Goal: Transaction & Acquisition: Purchase product/service

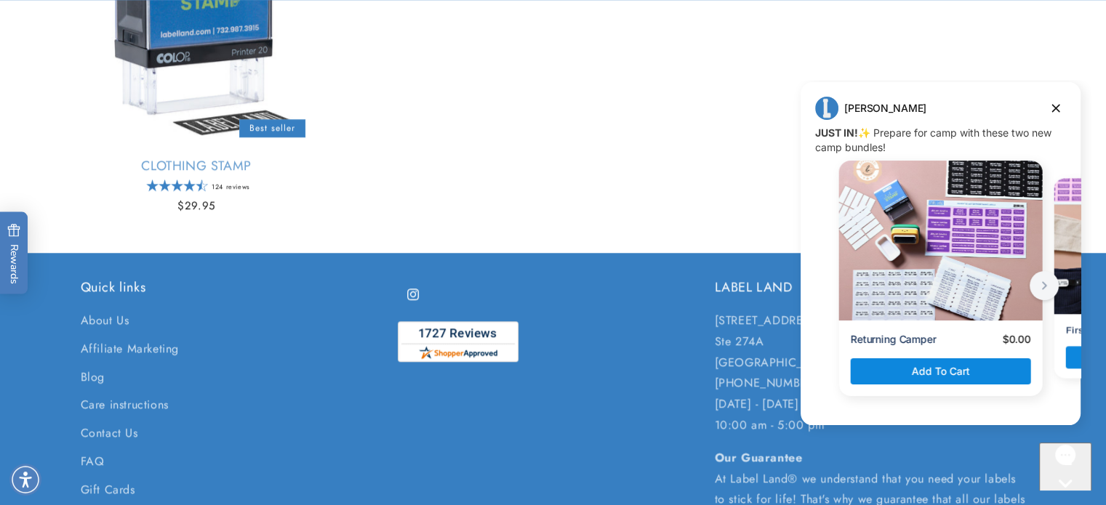
scroll to position [1527, 0]
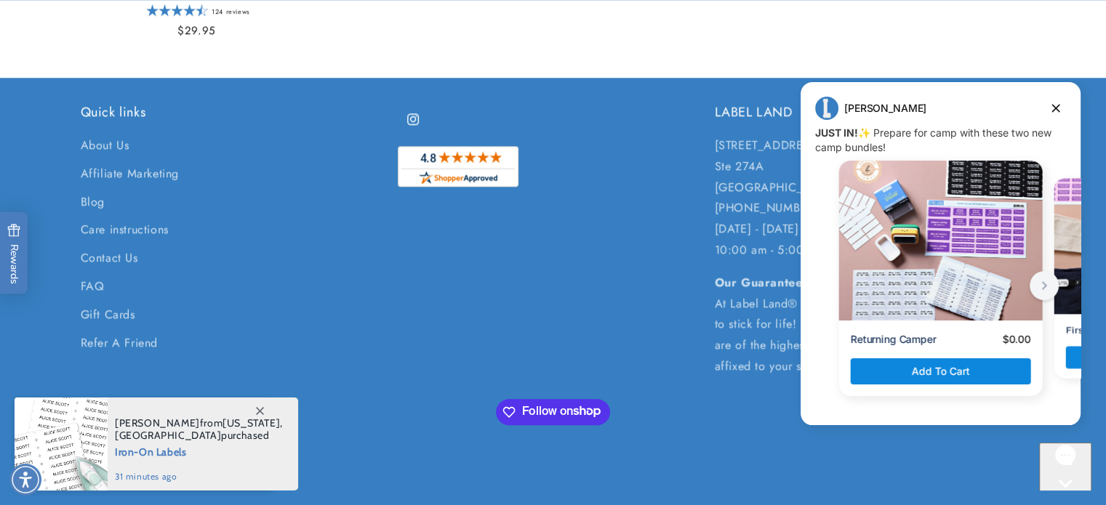
click at [1040, 286] on icon "next button" at bounding box center [1044, 285] width 17 height 17
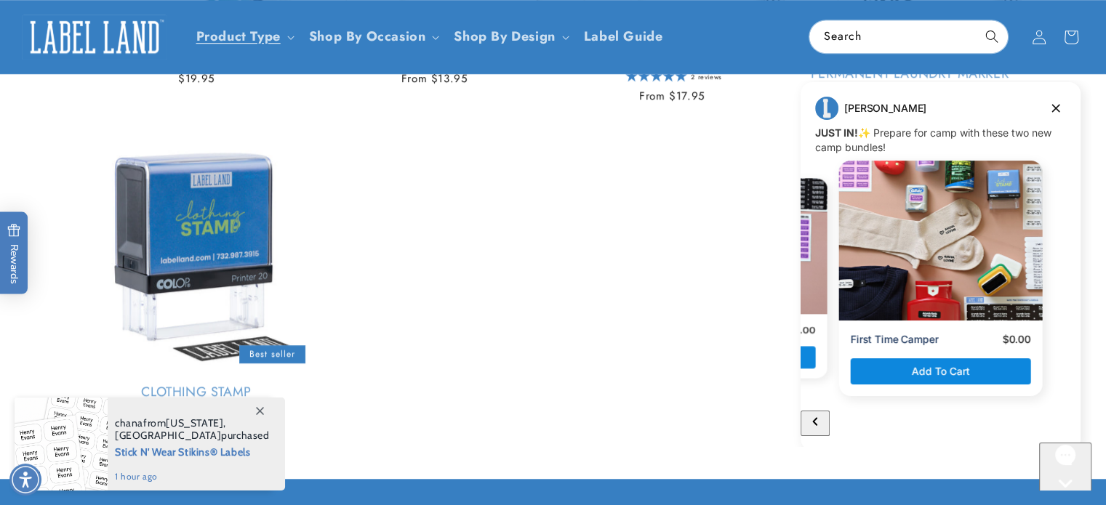
scroll to position [1091, 0]
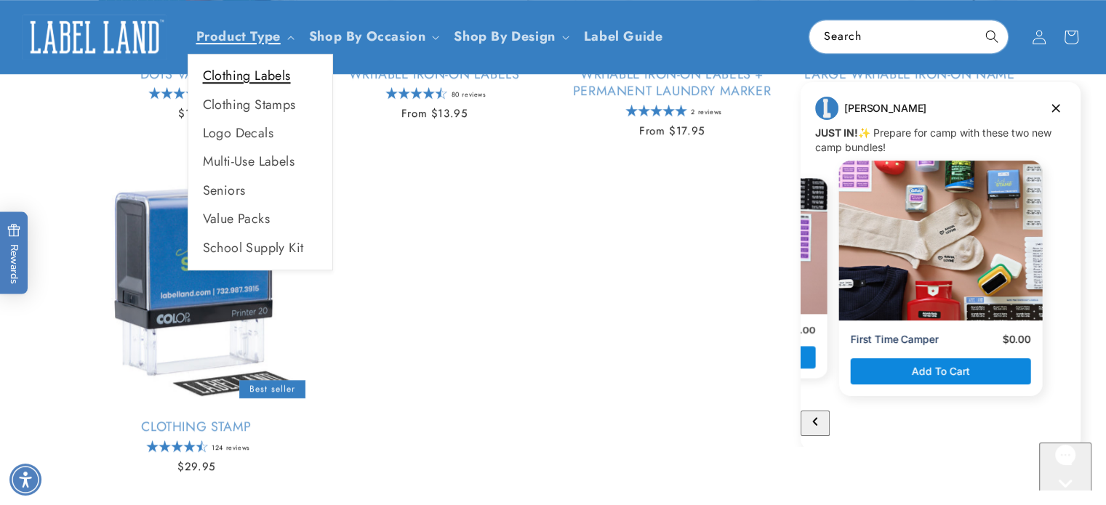
click at [272, 79] on link "Clothing Labels" at bounding box center [260, 76] width 144 height 28
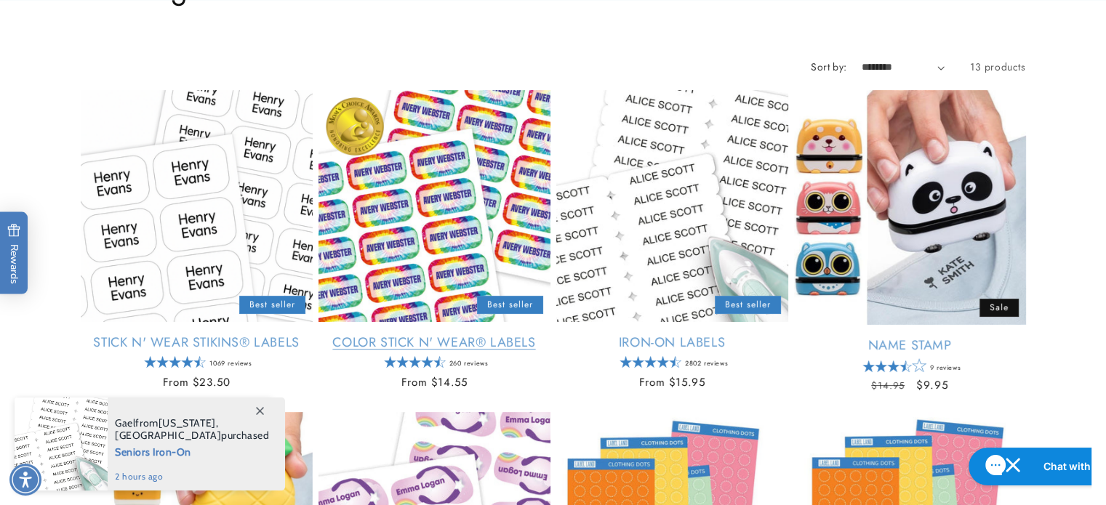
scroll to position [291, 0]
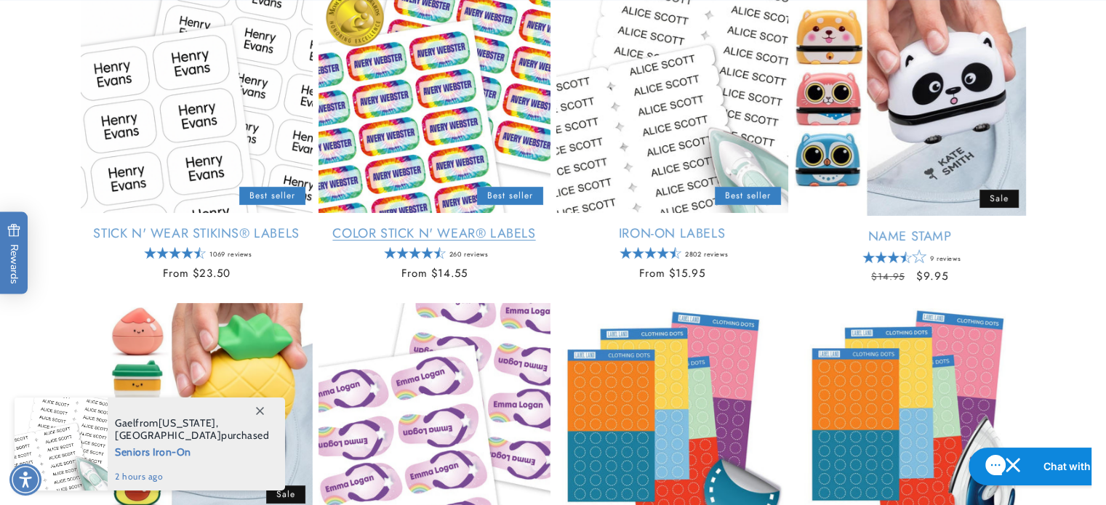
click at [421, 225] on link "Color Stick N' Wear® Labels" at bounding box center [435, 233] width 232 height 17
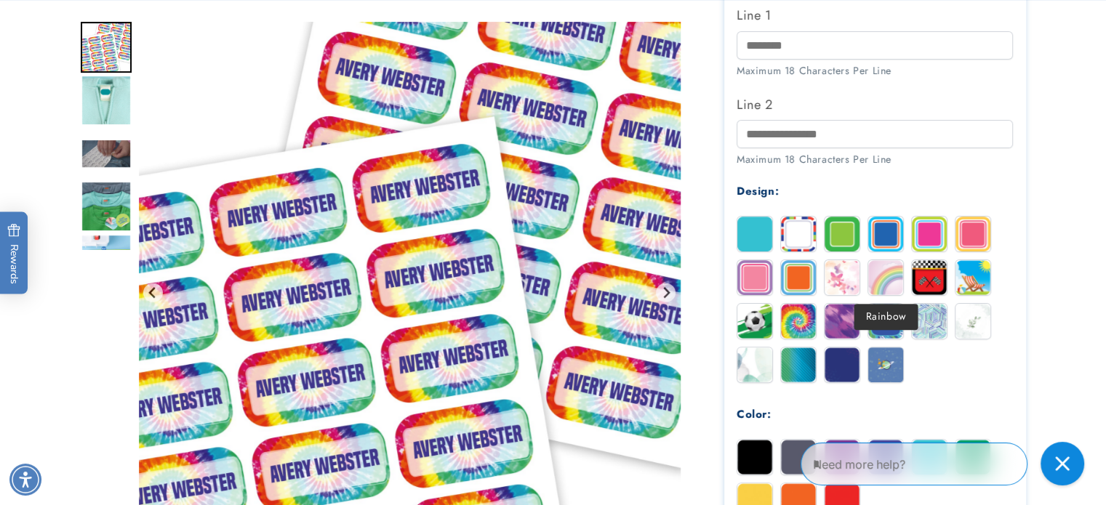
scroll to position [509, 0]
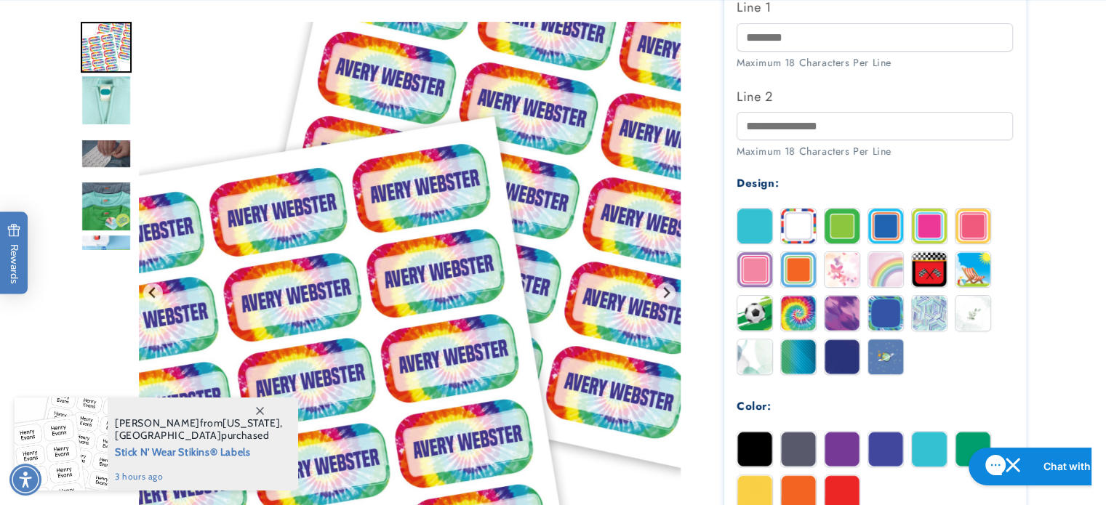
click at [925, 274] on img at bounding box center [929, 269] width 35 height 35
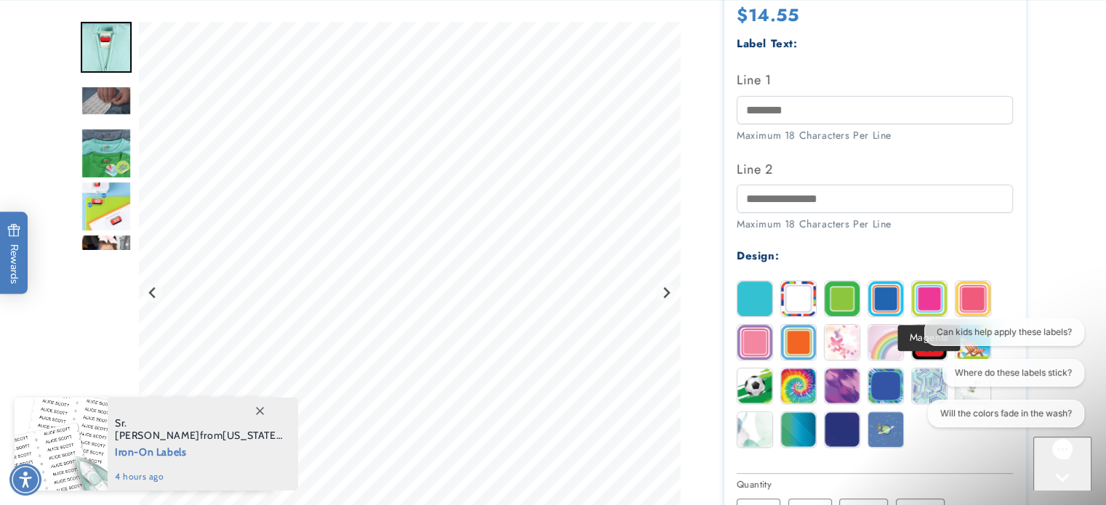
scroll to position [582, 0]
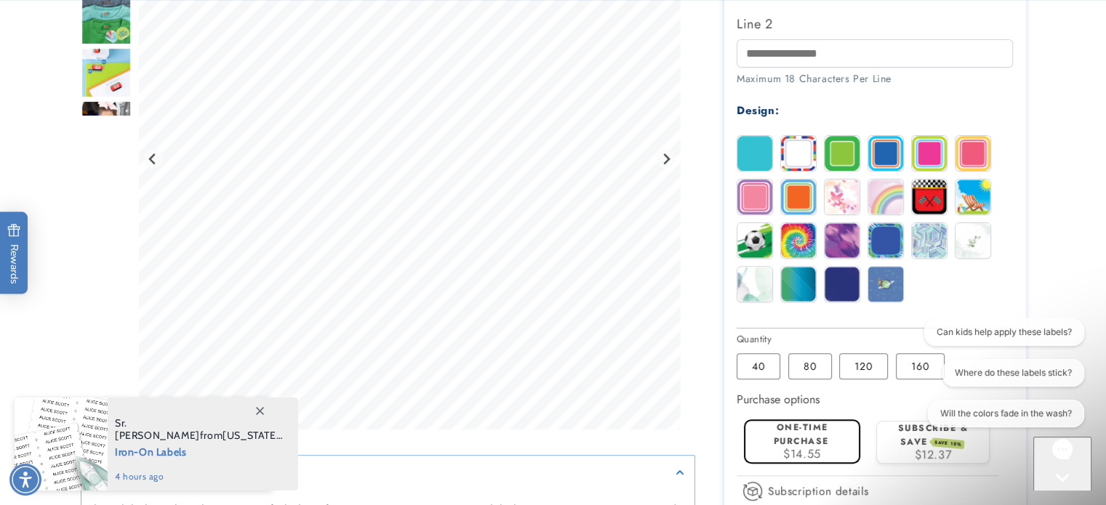
click at [801, 159] on img at bounding box center [798, 153] width 35 height 35
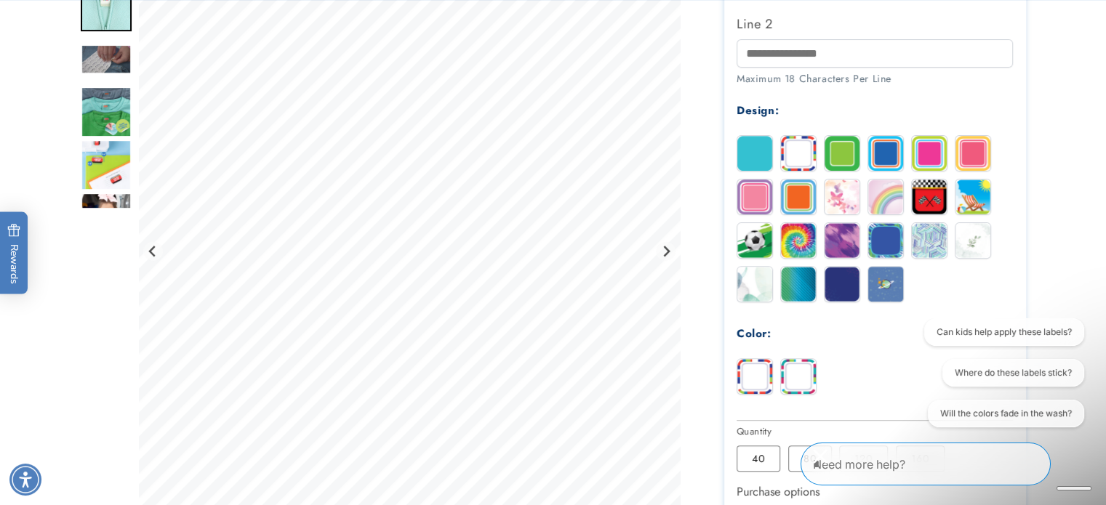
click at [796, 372] on img at bounding box center [798, 376] width 35 height 35
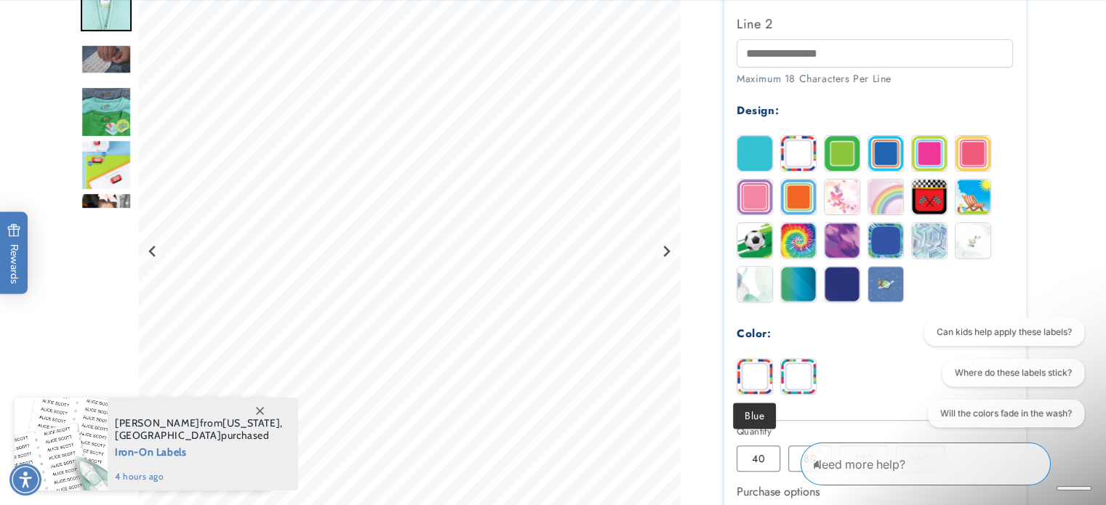
click at [760, 380] on img at bounding box center [754, 376] width 35 height 35
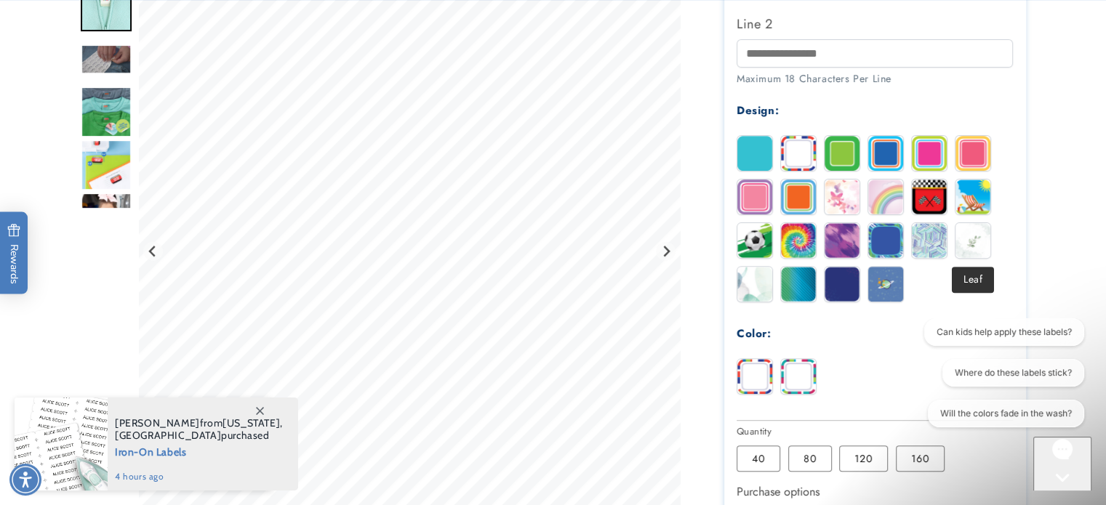
click at [977, 239] on img at bounding box center [973, 240] width 35 height 35
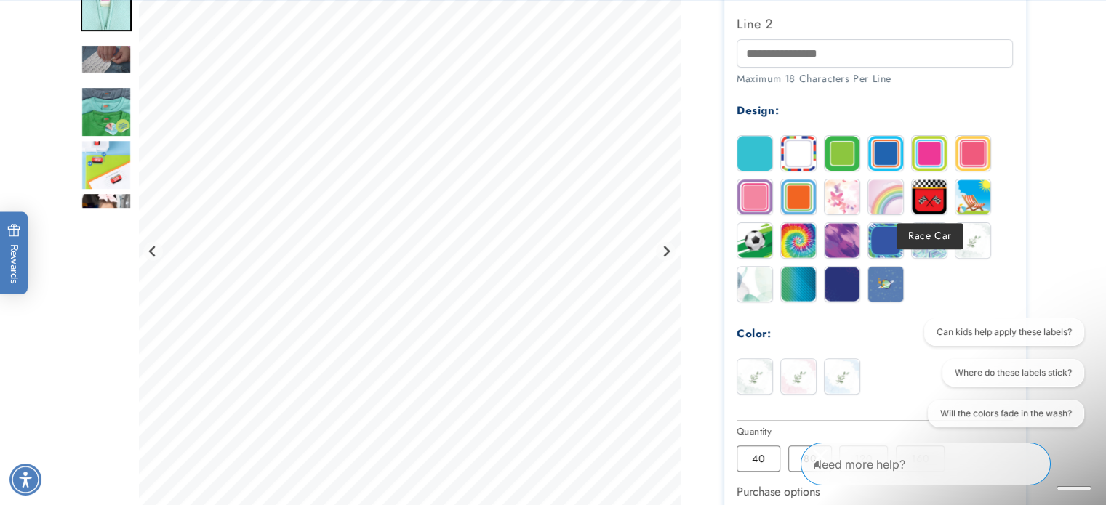
click at [922, 202] on img at bounding box center [929, 197] width 35 height 35
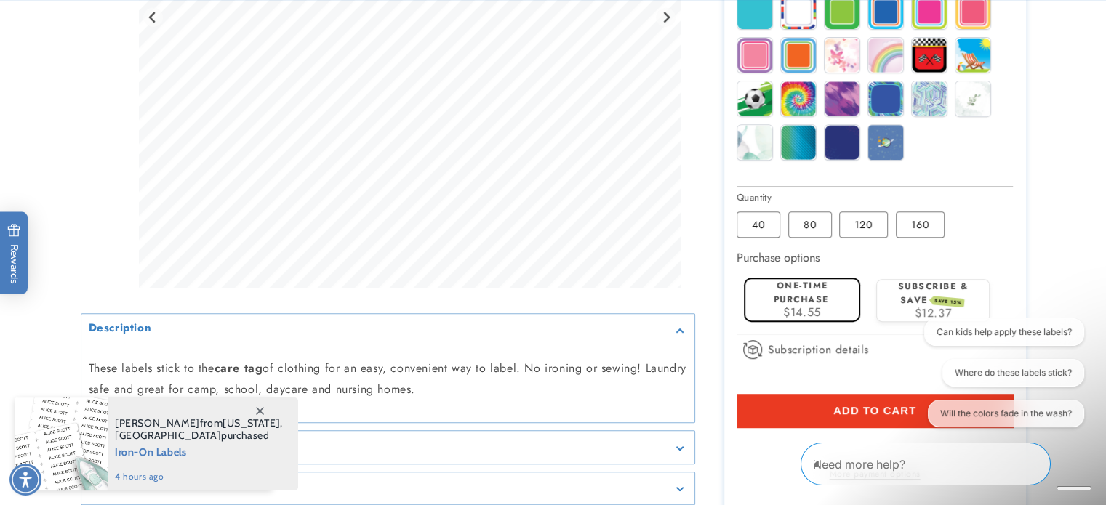
scroll to position [727, 0]
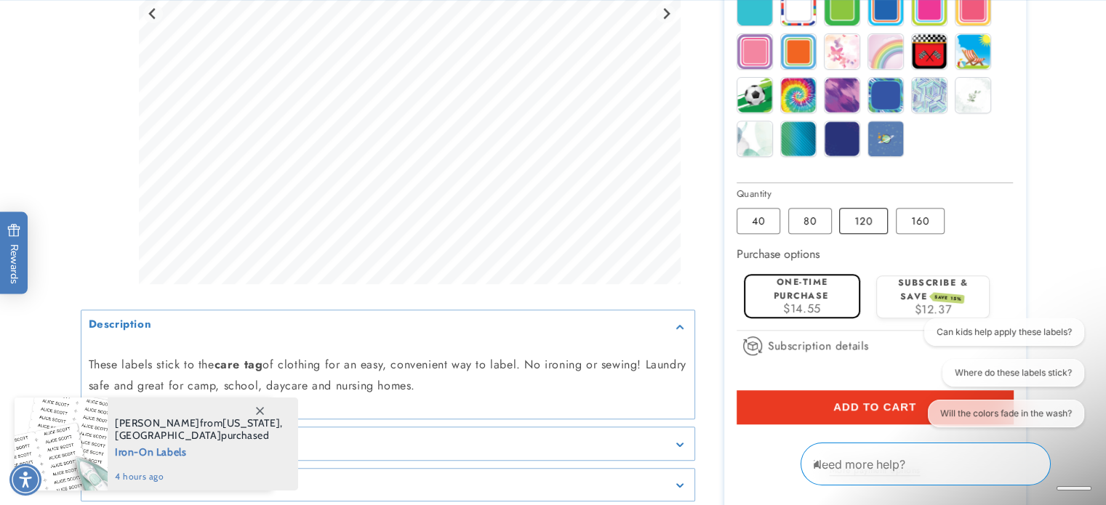
click at [856, 223] on label "120 Variant sold out or unavailable" at bounding box center [863, 221] width 49 height 26
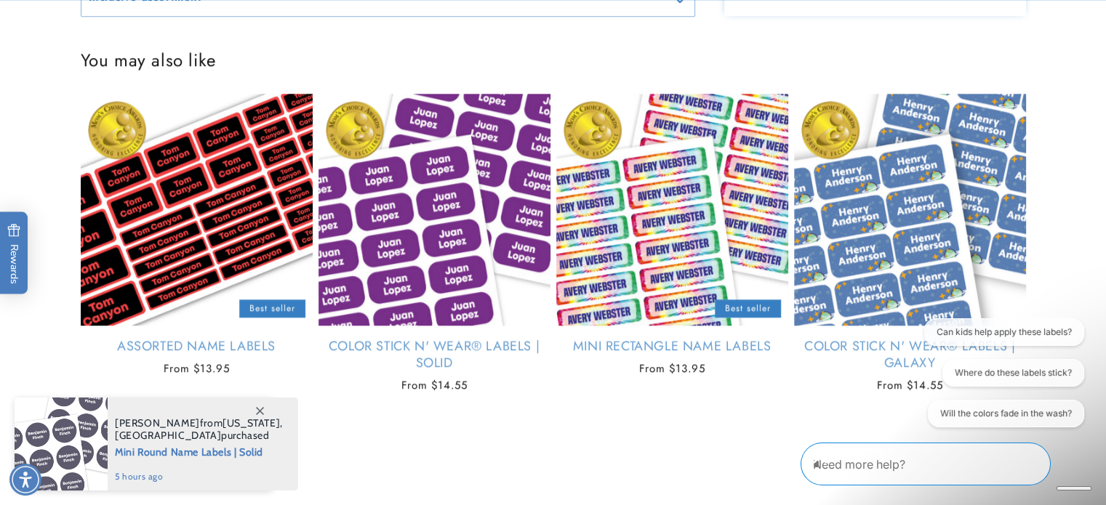
scroll to position [1309, 0]
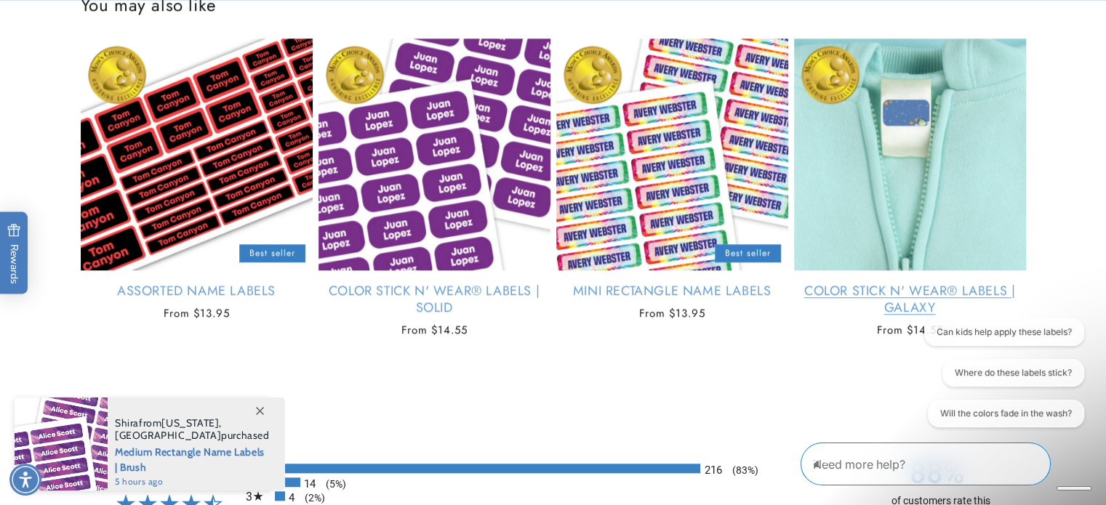
click at [880, 307] on link "Color Stick N' Wear® Labels | Galaxy" at bounding box center [910, 300] width 232 height 34
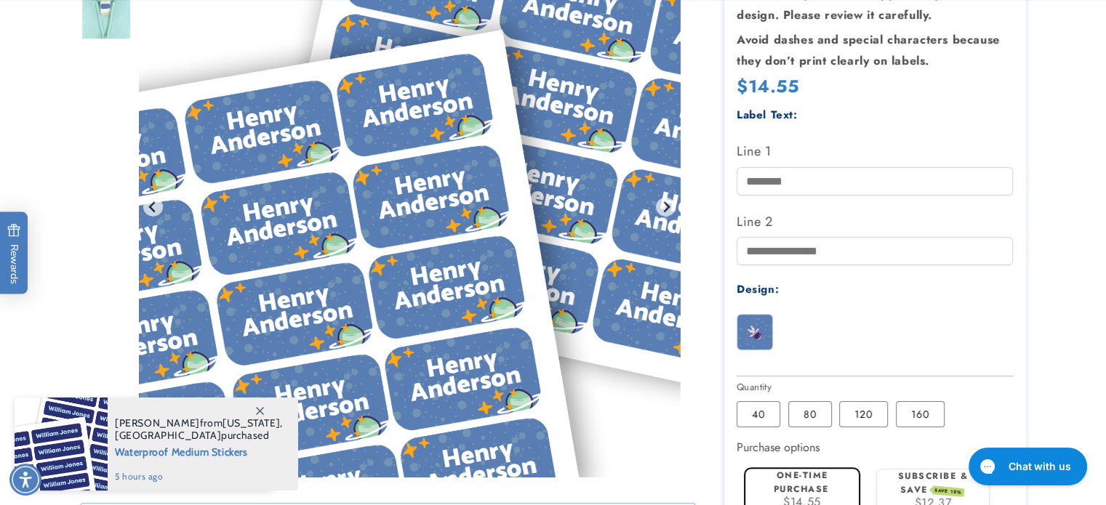
scroll to position [436, 0]
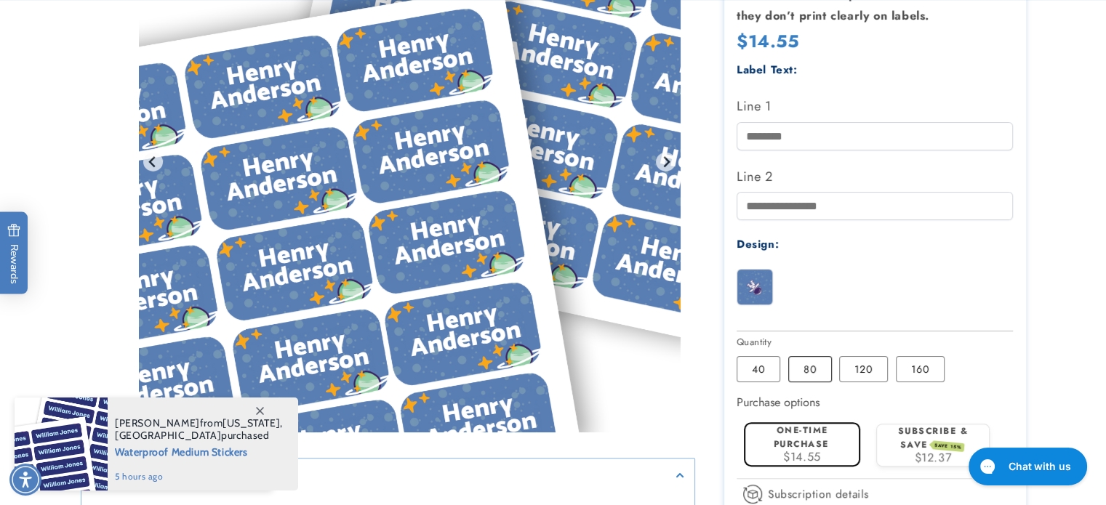
click at [806, 376] on label "80 Variant sold out or unavailable" at bounding box center [810, 369] width 44 height 26
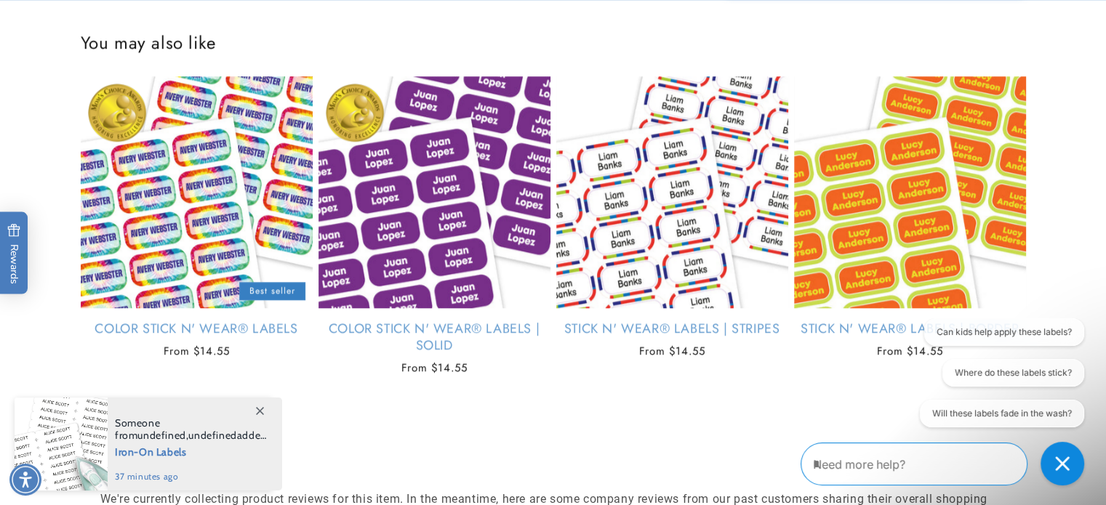
scroll to position [1164, 0]
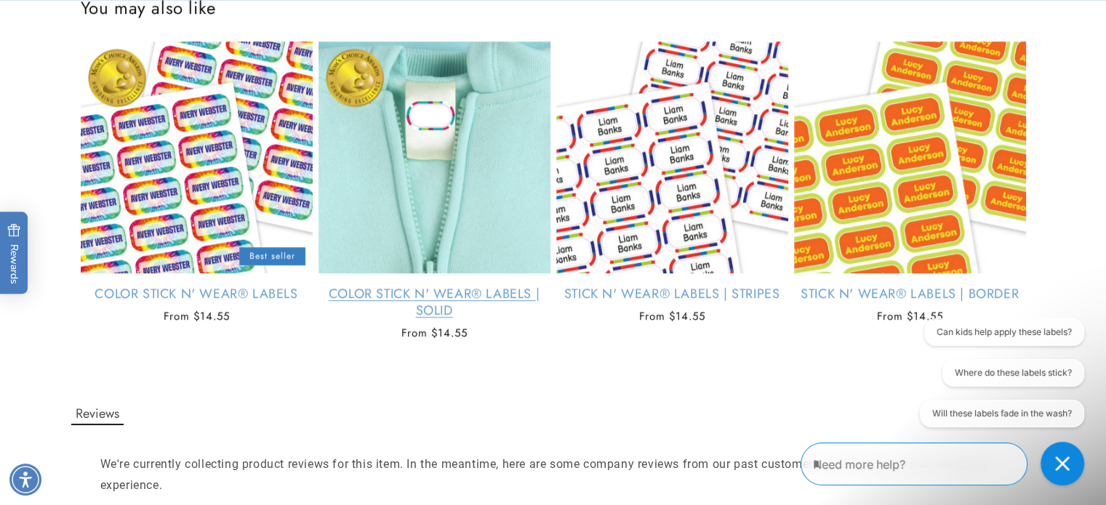
click at [389, 305] on link "Color Stick N' Wear® Labels | Solid" at bounding box center [435, 303] width 232 height 34
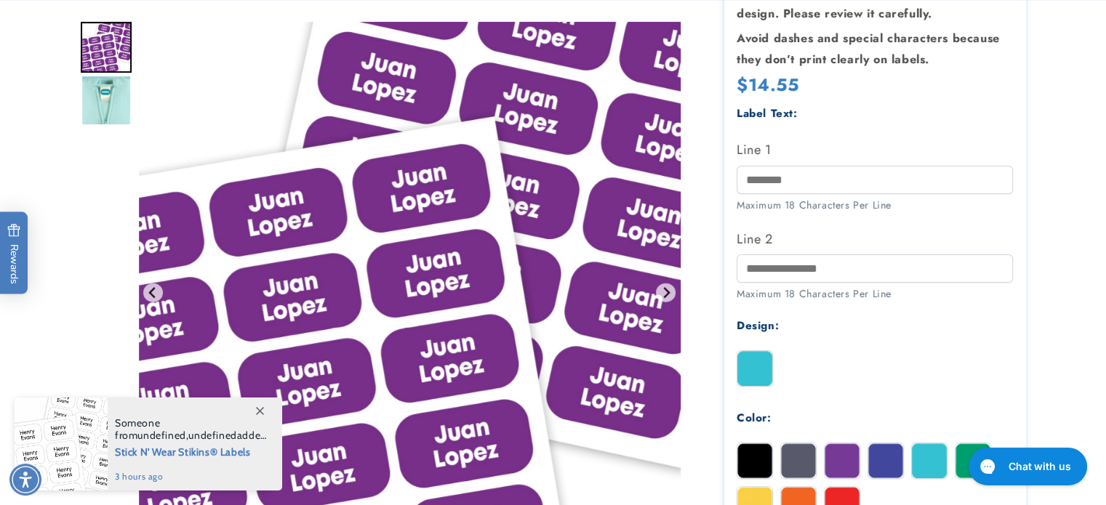
scroll to position [436, 0]
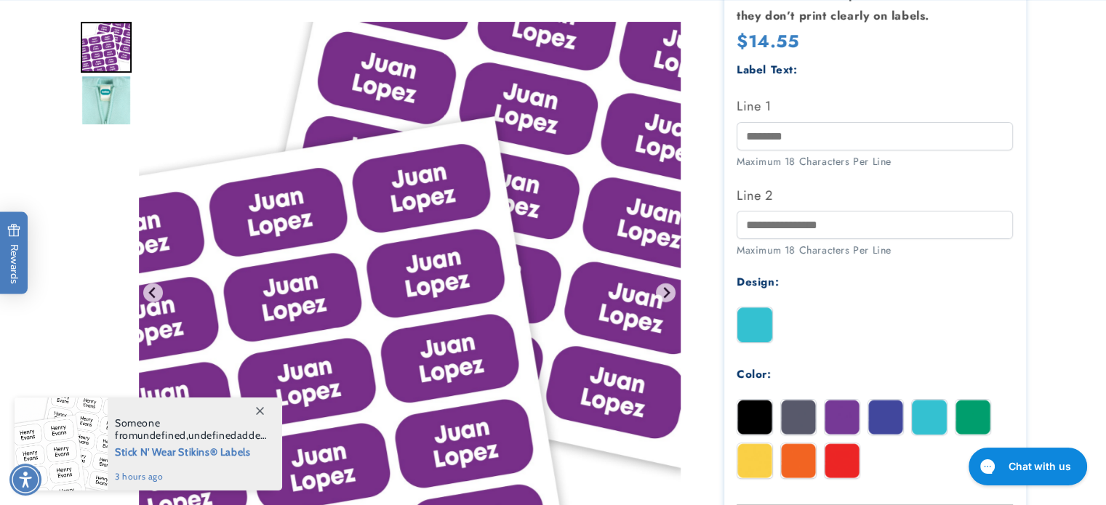
click at [882, 412] on img at bounding box center [885, 417] width 35 height 35
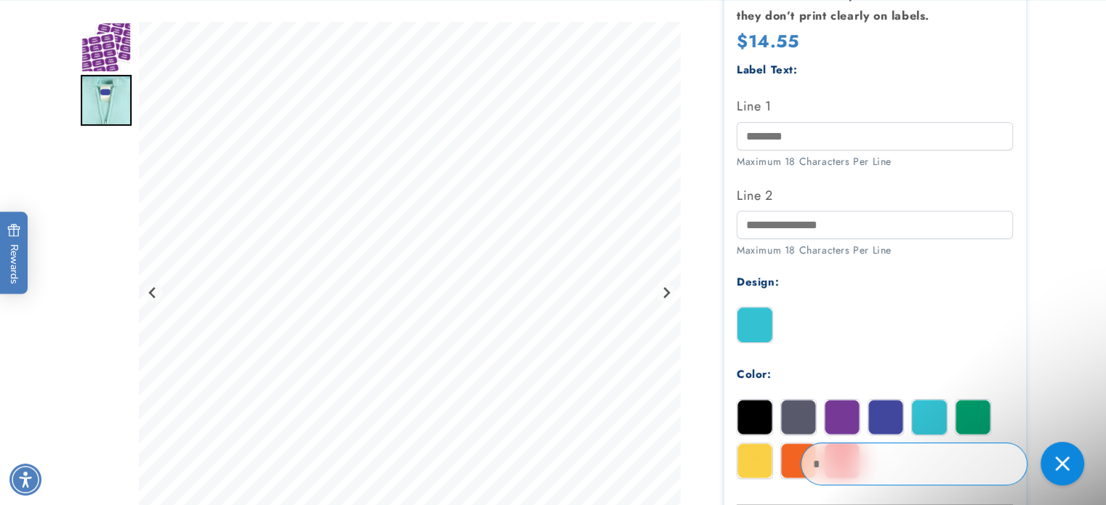
scroll to position [0, 0]
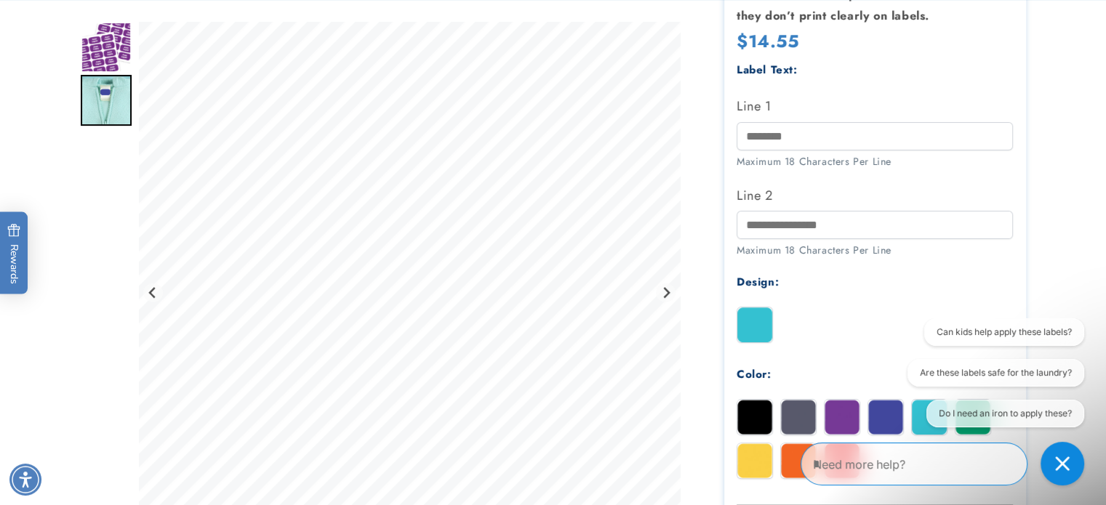
click at [759, 457] on img at bounding box center [754, 461] width 35 height 35
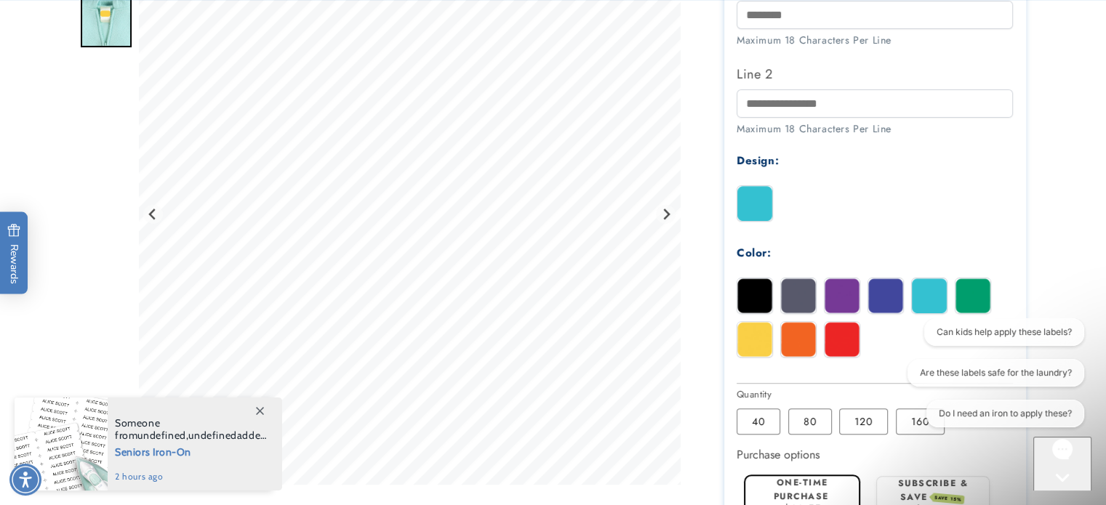
scroll to position [582, 0]
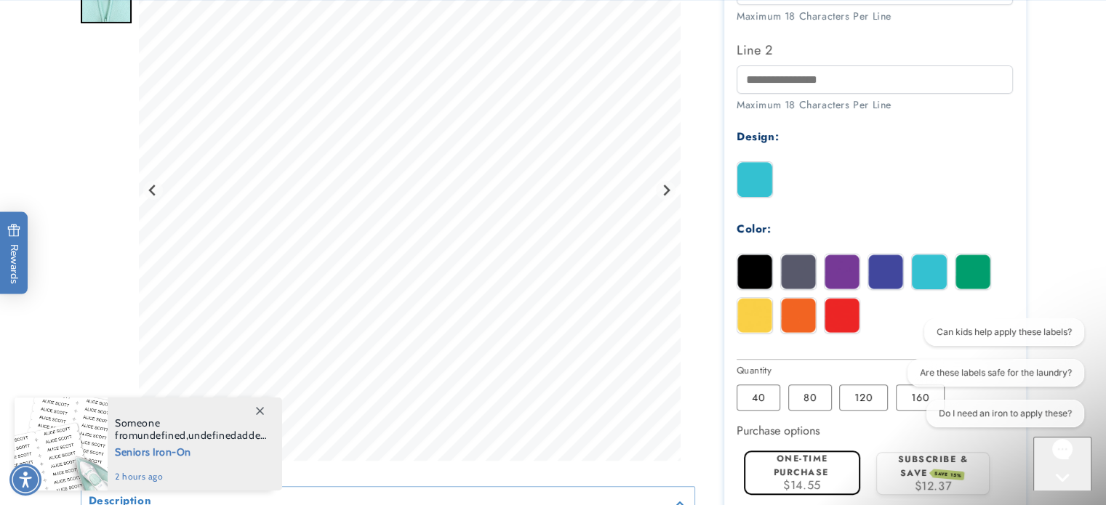
click at [961, 273] on img at bounding box center [973, 272] width 35 height 35
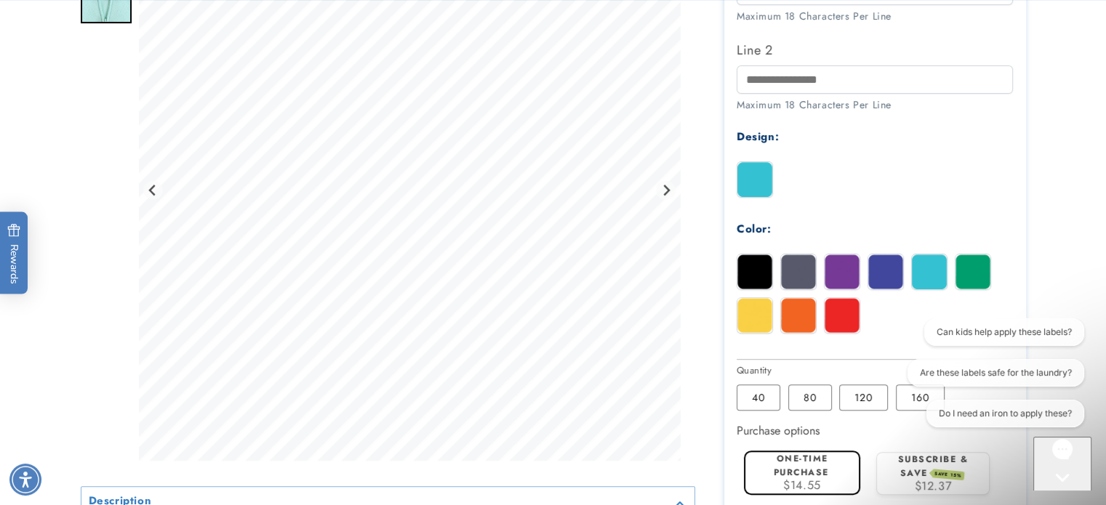
click at [748, 279] on img at bounding box center [754, 272] width 35 height 35
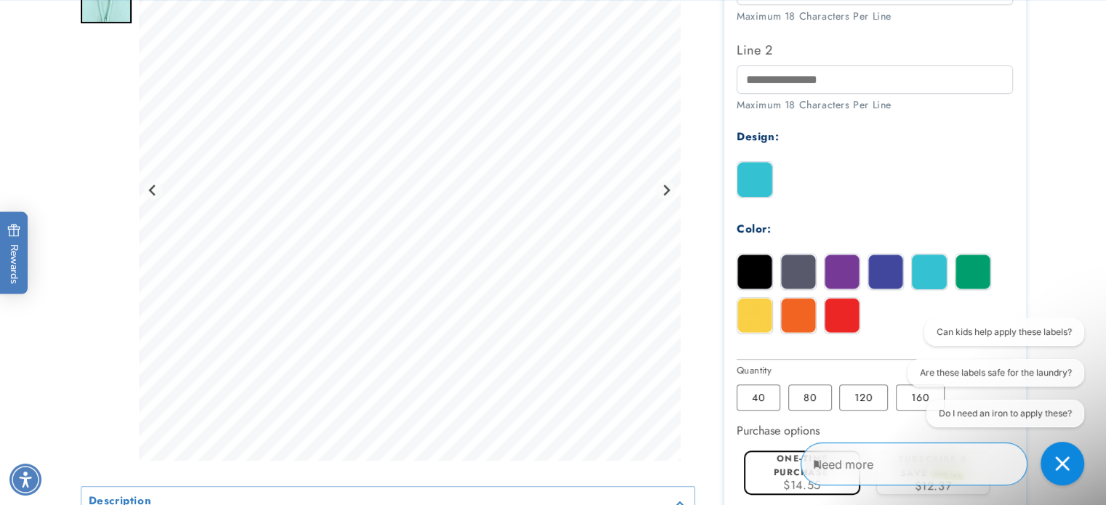
click at [783, 278] on img at bounding box center [798, 272] width 35 height 35
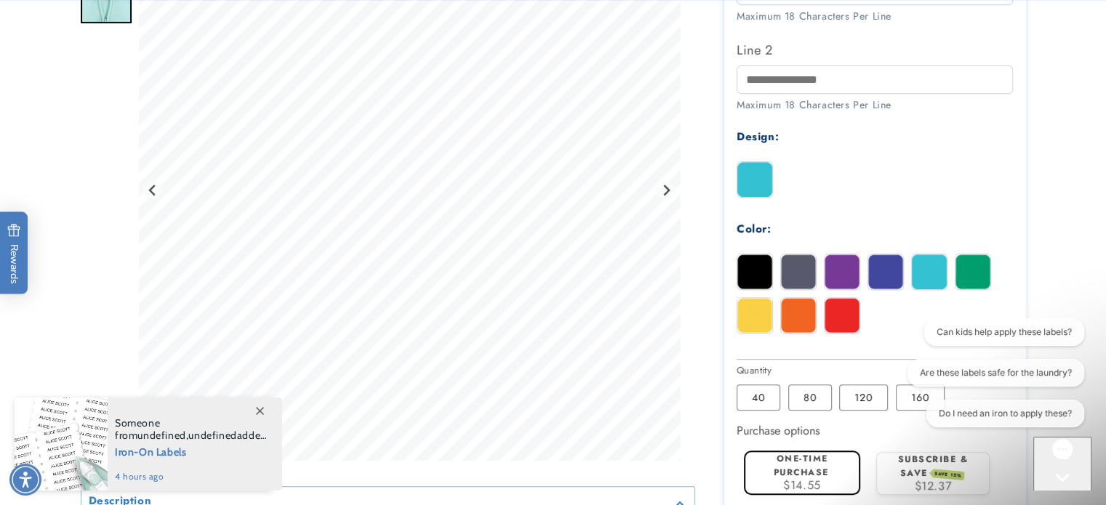
click at [879, 276] on img at bounding box center [885, 272] width 35 height 35
click at [841, 322] on img at bounding box center [842, 315] width 35 height 35
click at [862, 398] on label "120 Variant sold out or unavailable" at bounding box center [863, 398] width 49 height 26
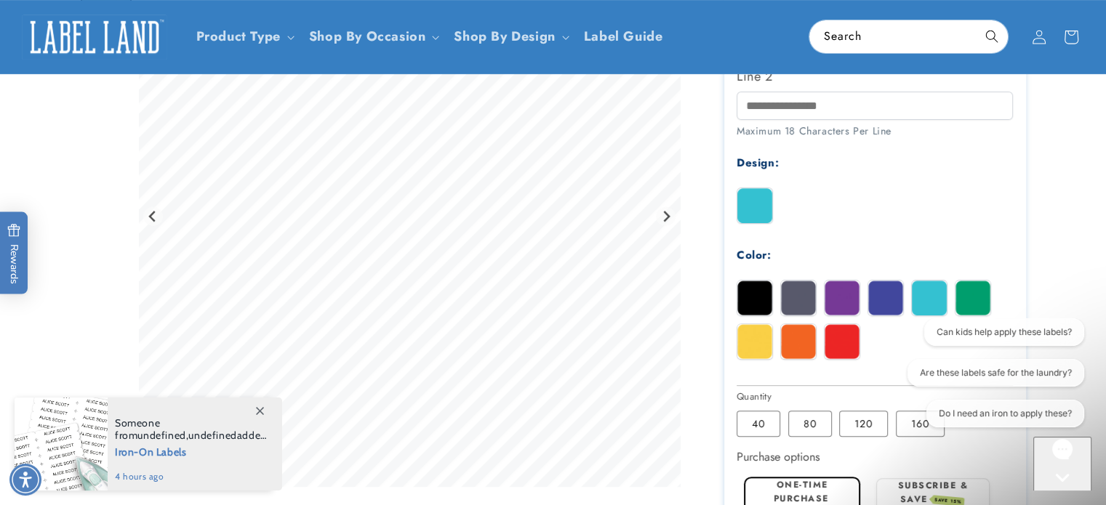
scroll to position [436, 0]
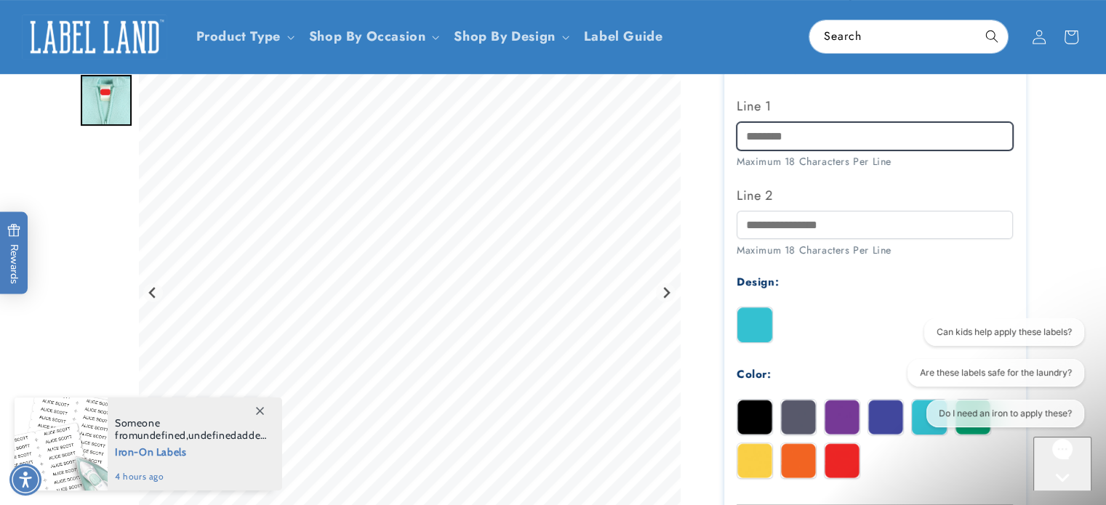
click at [801, 136] on input "Line 1" at bounding box center [875, 136] width 276 height 28
click at [796, 133] on input "Line 1" at bounding box center [875, 136] width 276 height 28
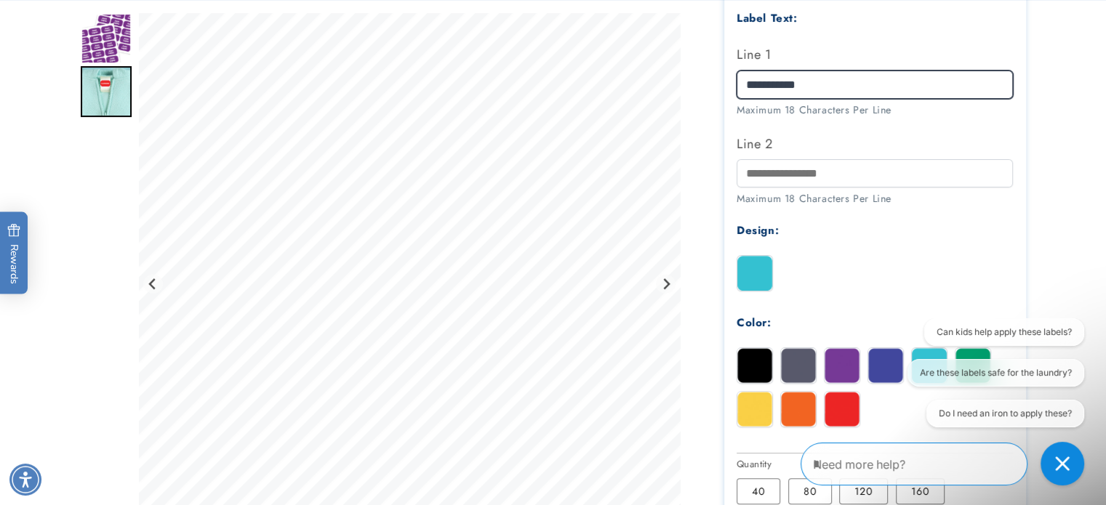
scroll to position [509, 0]
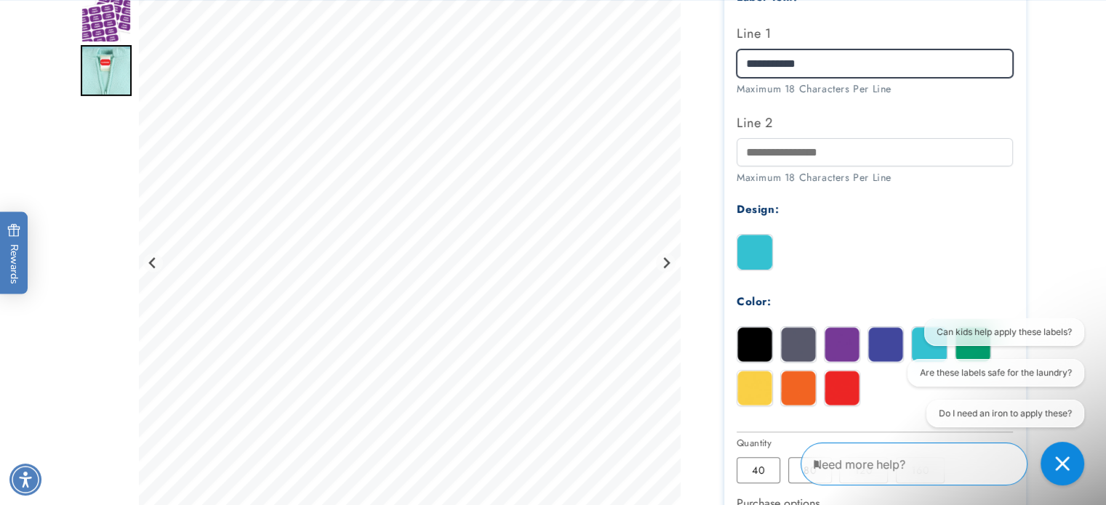
type input "**********"
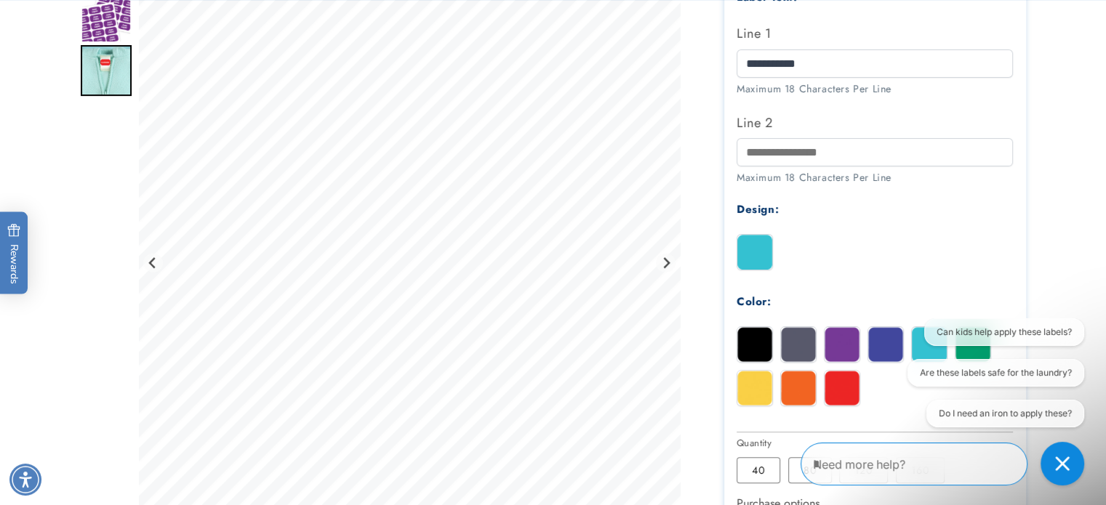
click at [892, 347] on div "Can kids help apply these labels? Are these labels safe for the laundry? Do I n…" at bounding box center [990, 376] width 204 height 115
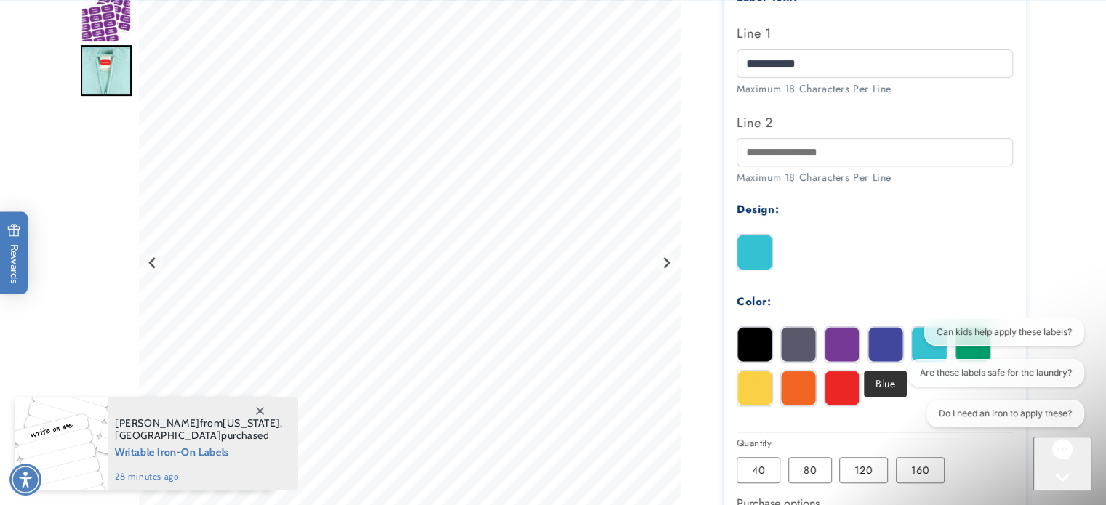
click at [881, 348] on img at bounding box center [885, 344] width 35 height 35
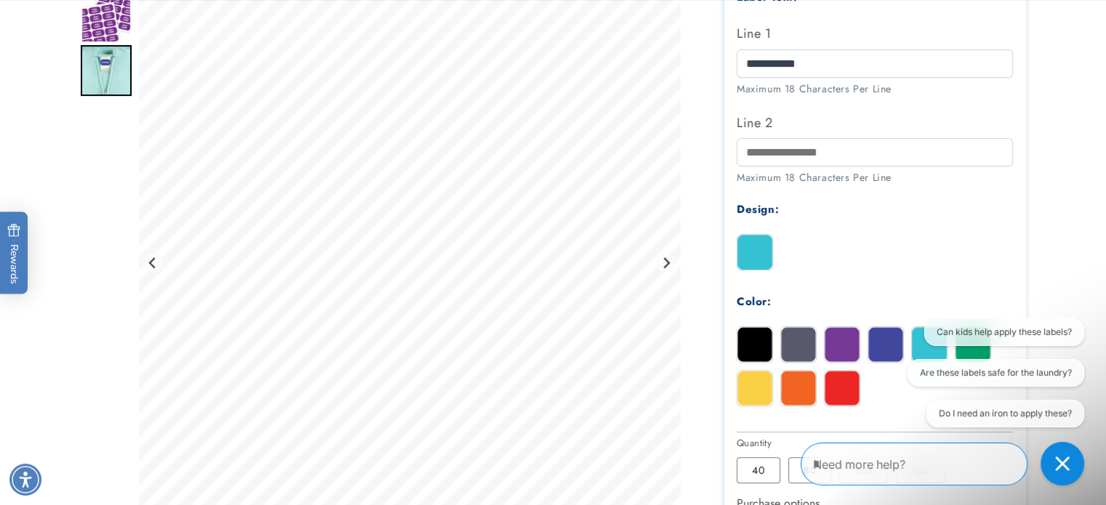
click at [794, 350] on img at bounding box center [798, 344] width 35 height 35
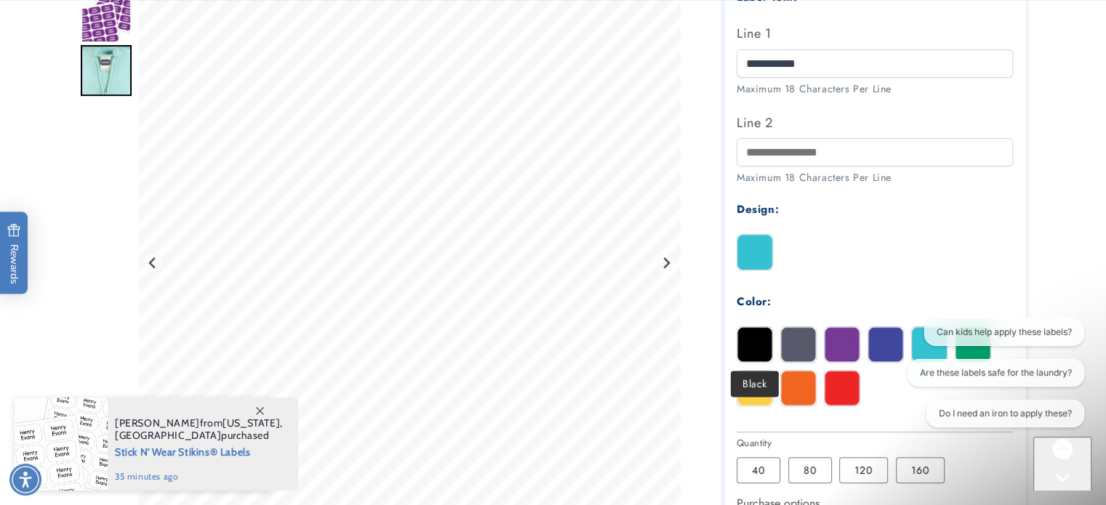
click at [756, 348] on img at bounding box center [754, 344] width 35 height 35
click at [788, 350] on img at bounding box center [798, 344] width 35 height 35
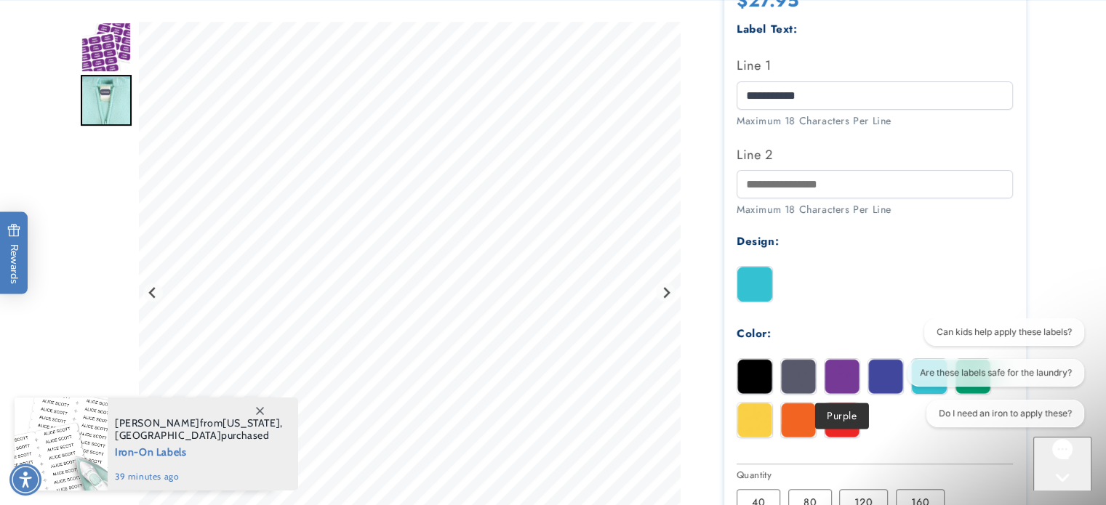
scroll to position [582, 0]
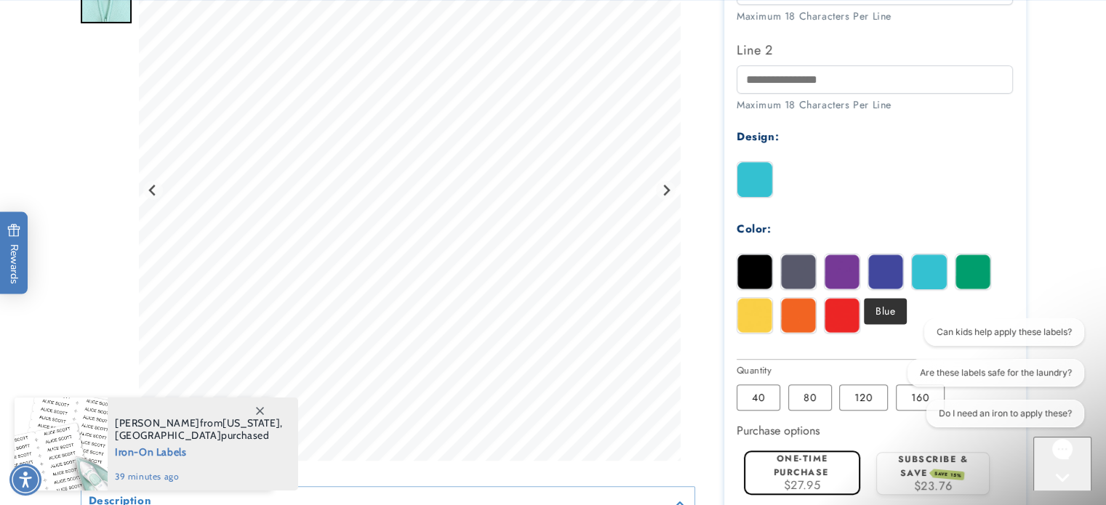
click at [889, 280] on img at bounding box center [885, 272] width 35 height 35
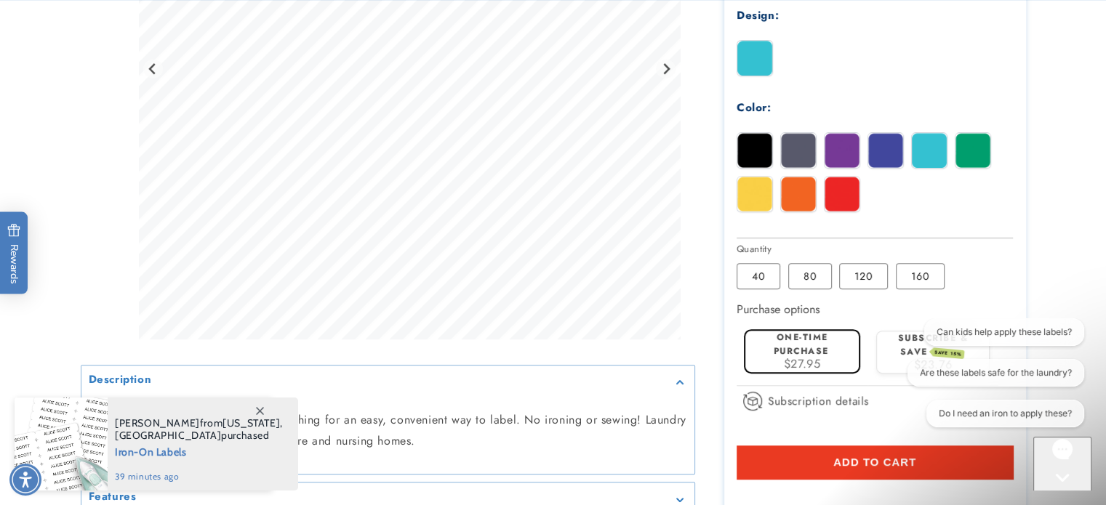
scroll to position [727, 0]
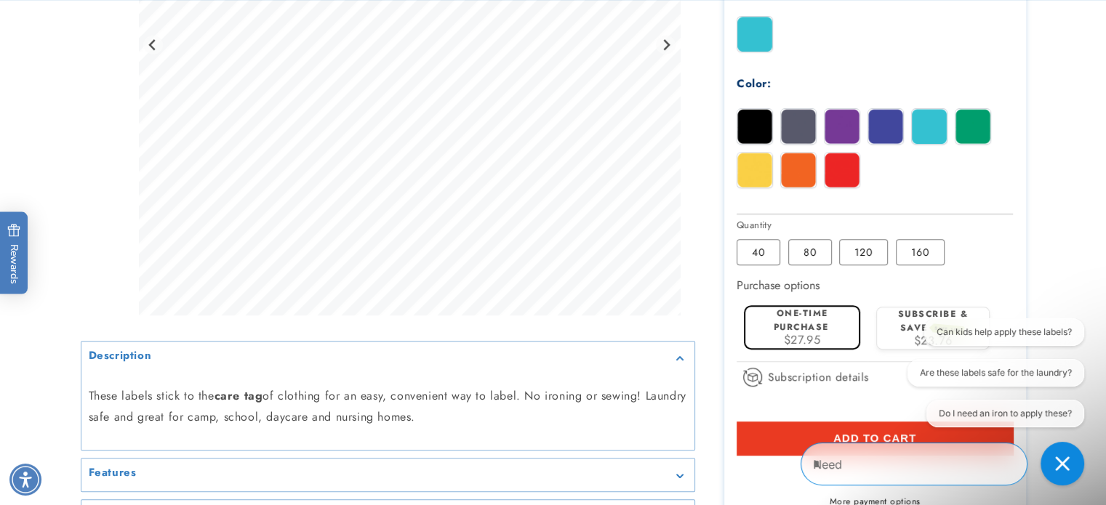
click at [858, 436] on span "Add to cart" at bounding box center [874, 438] width 83 height 13
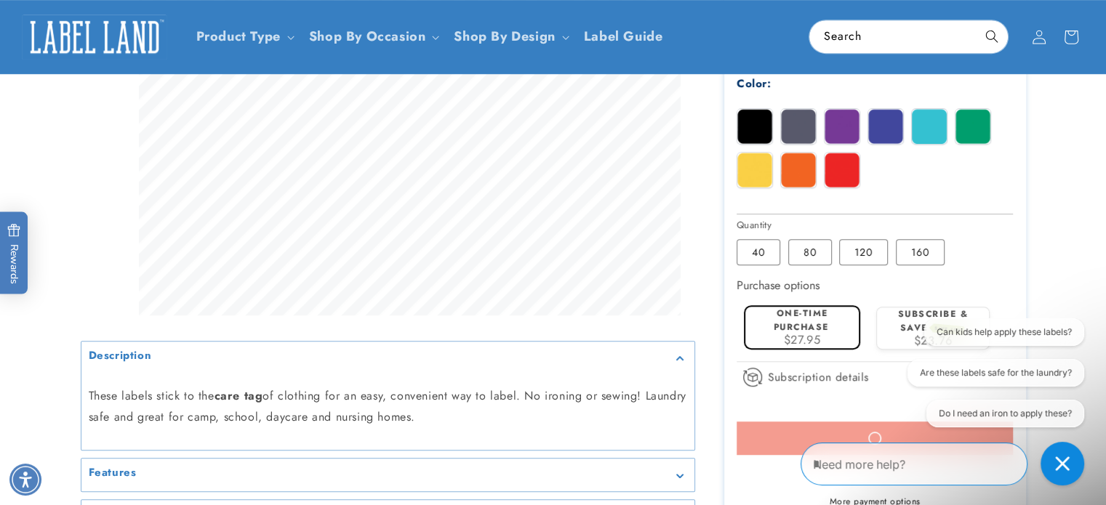
scroll to position [436, 0]
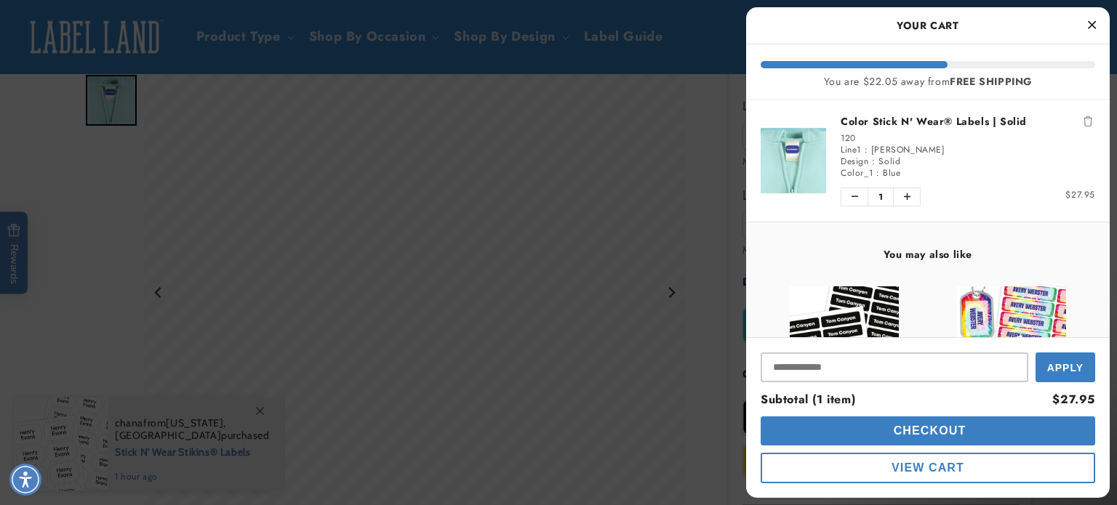
click at [1089, 24] on icon "Close Cart" at bounding box center [1092, 24] width 8 height 13
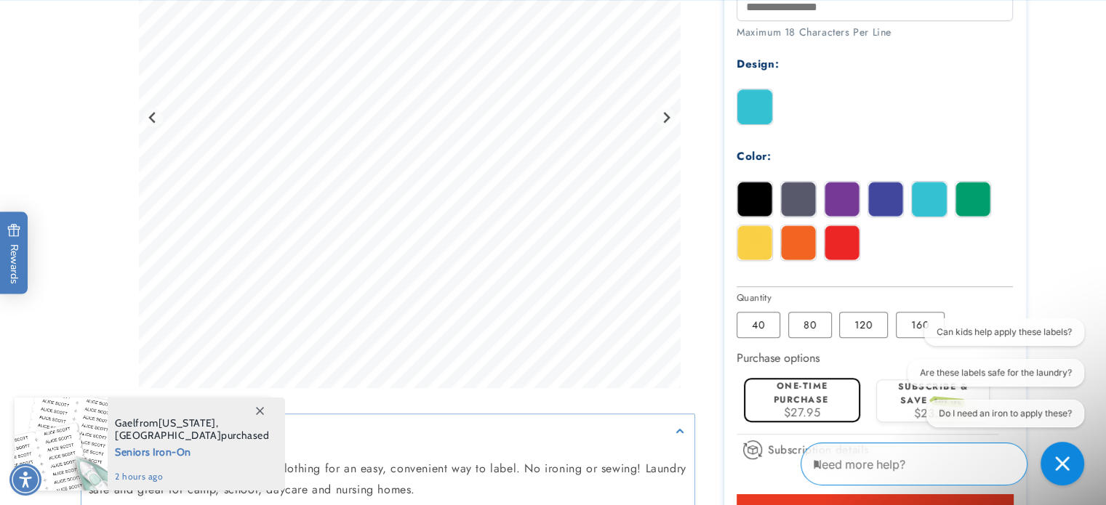
scroll to position [727, 0]
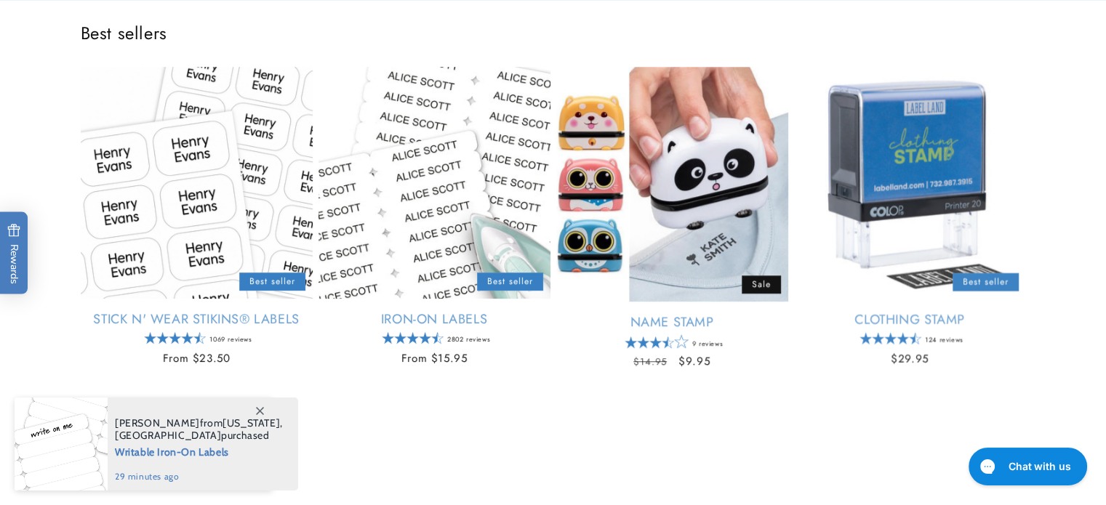
scroll to position [582, 0]
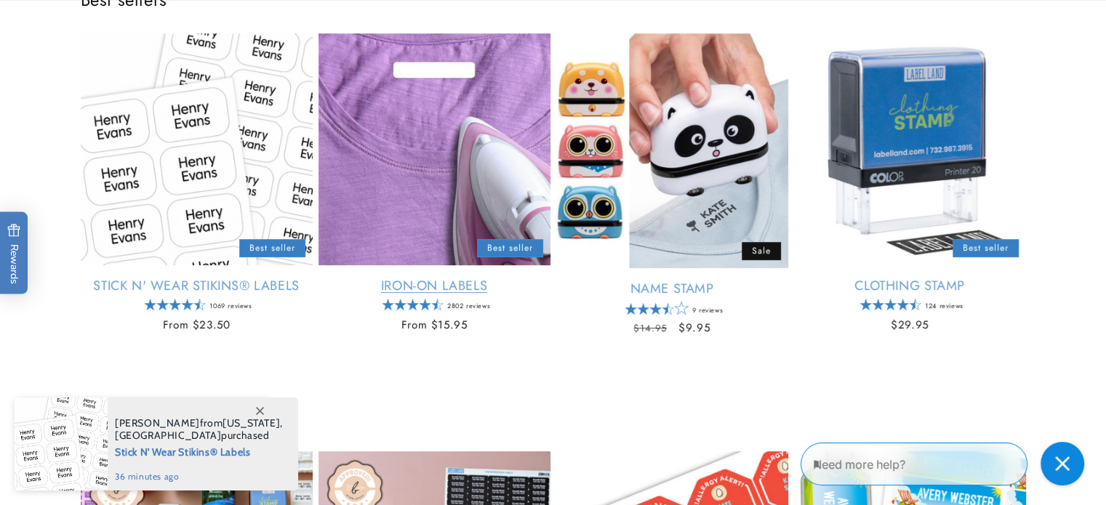
click at [460, 286] on link "Iron-On Labels" at bounding box center [435, 286] width 232 height 17
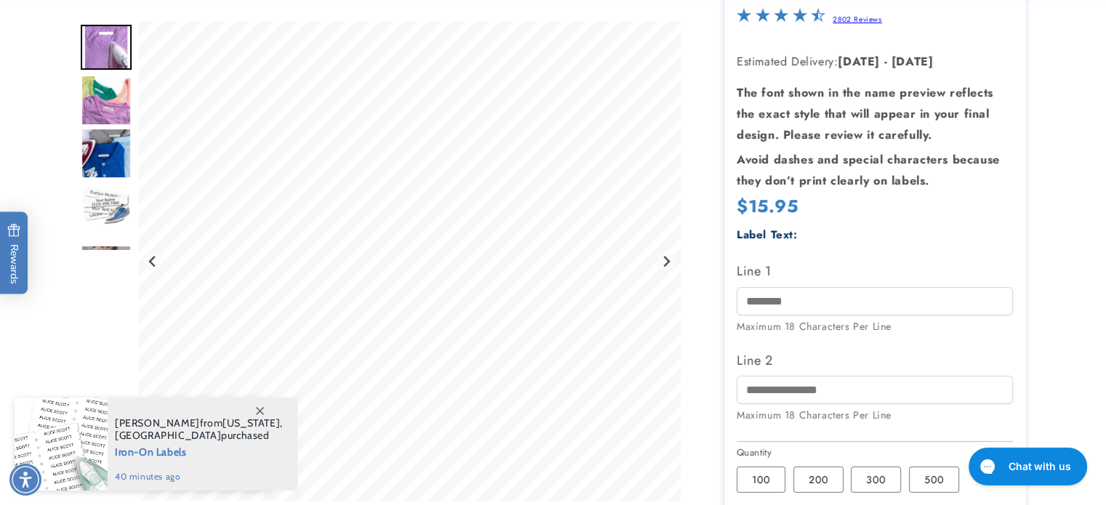
scroll to position [218, 0]
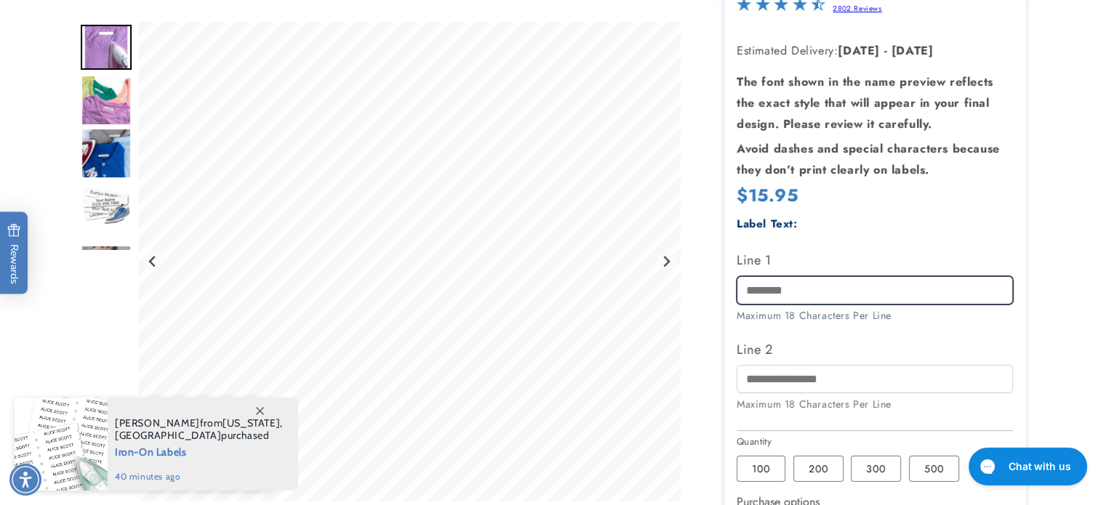
click at [836, 295] on input "Line 1" at bounding box center [875, 290] width 276 height 28
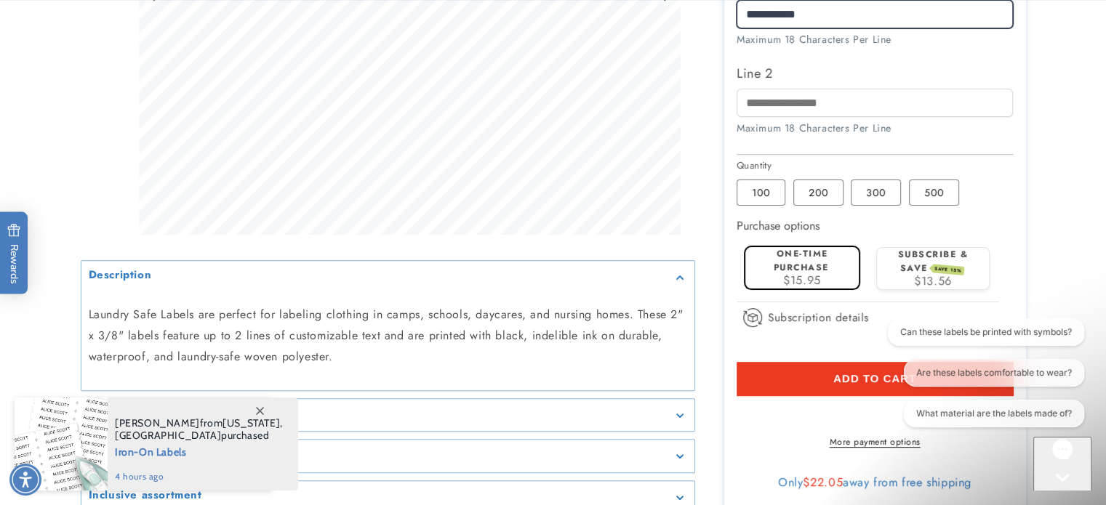
scroll to position [582, 0]
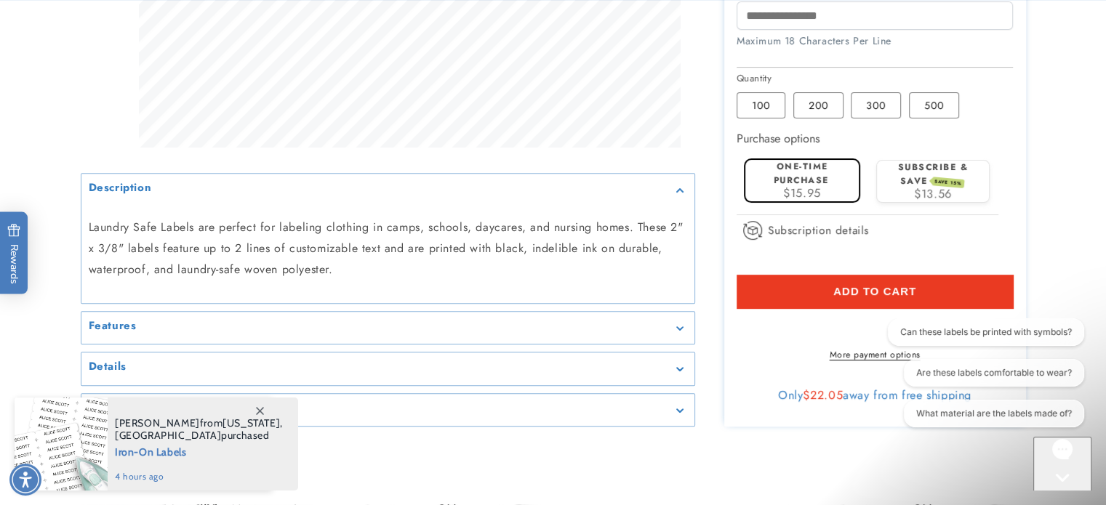
type input "**********"
click at [822, 295] on button "Add to cart" at bounding box center [875, 291] width 276 height 33
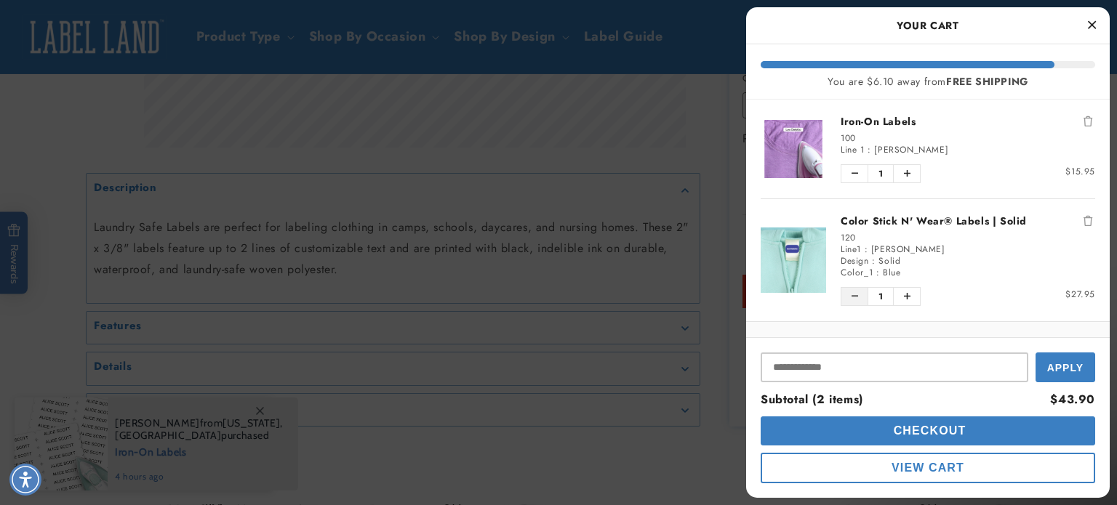
click at [860, 295] on button "Decrease quantity of Color Stick N' Wear® Labels | Solid" at bounding box center [854, 296] width 26 height 17
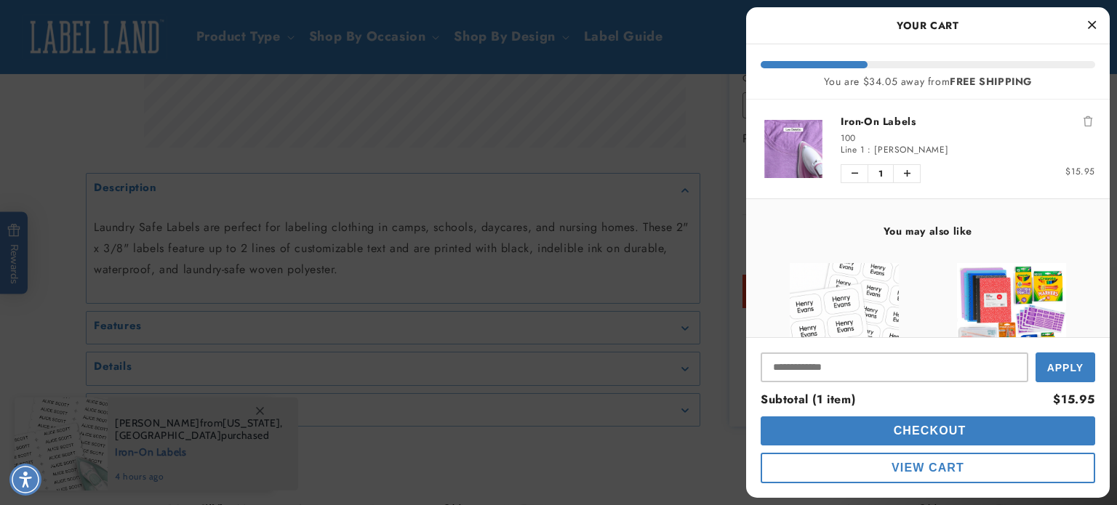
click at [1020, 313] on img "product" at bounding box center [1011, 317] width 109 height 109
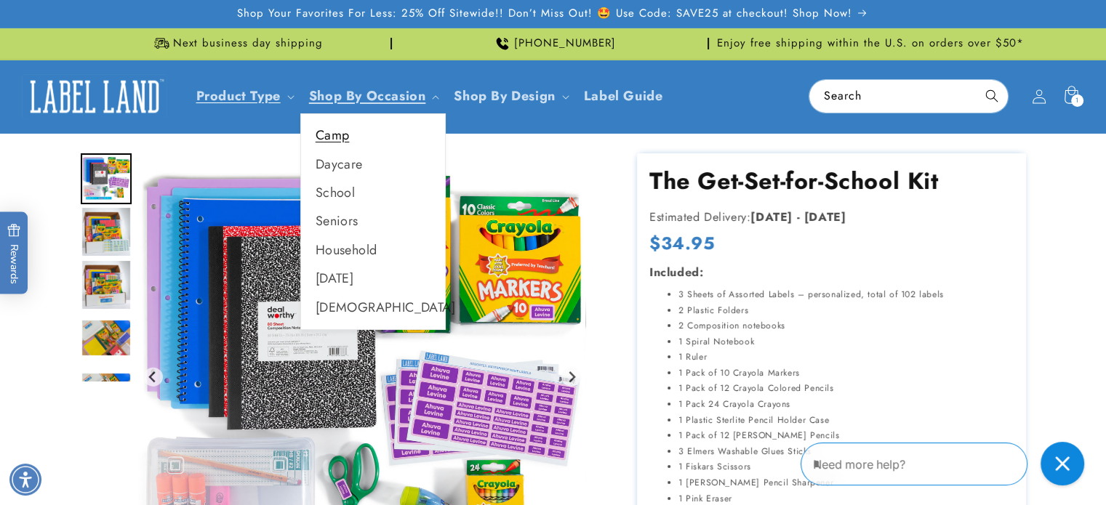
click at [343, 137] on link "Camp" at bounding box center [373, 135] width 144 height 28
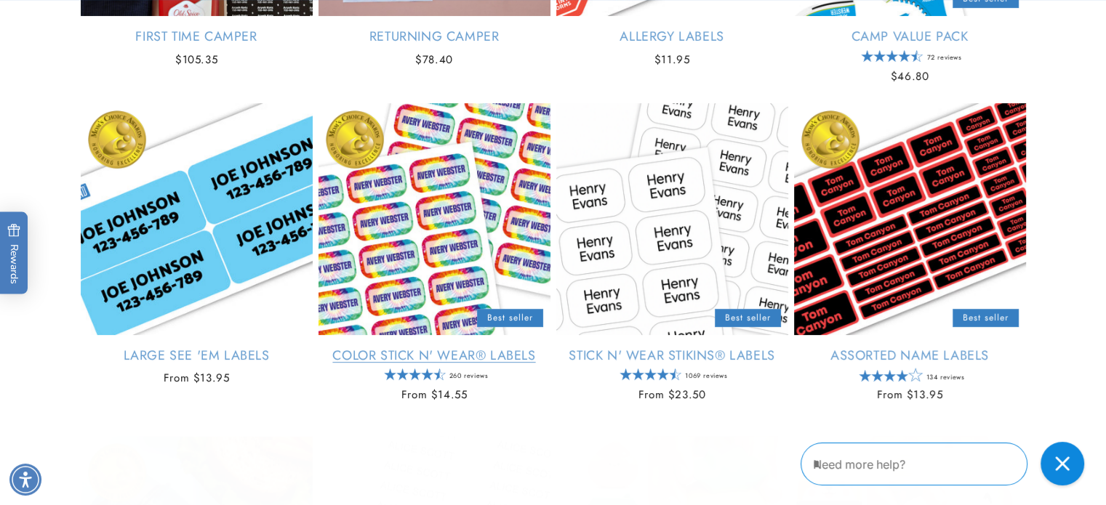
scroll to position [509, 0]
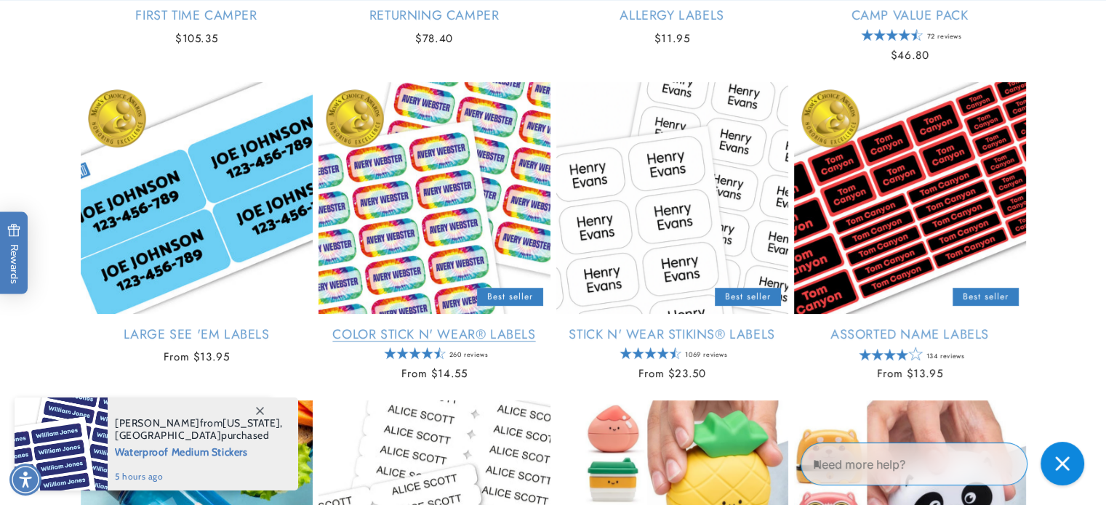
click at [451, 327] on link "Color Stick N' Wear® Labels" at bounding box center [435, 335] width 232 height 17
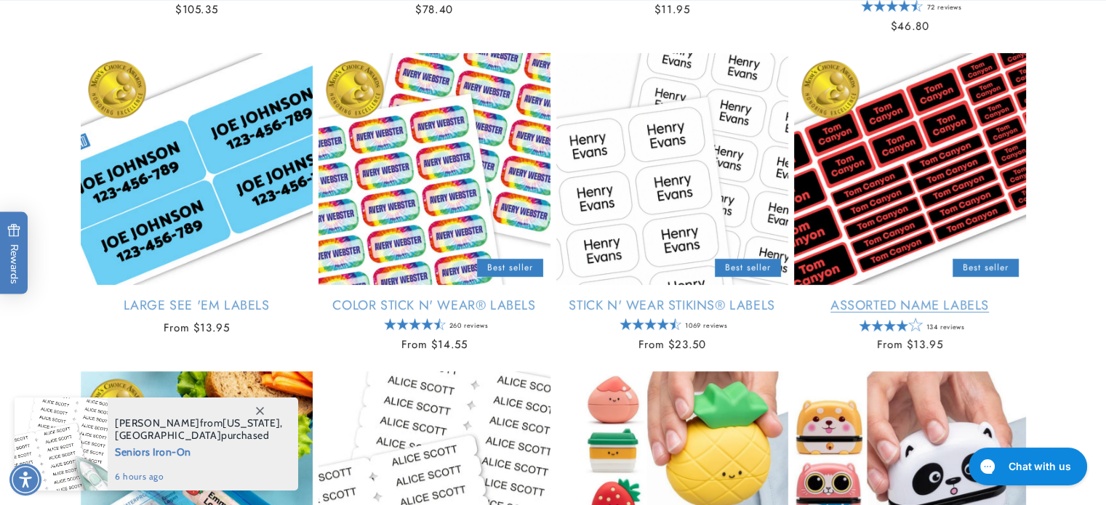
scroll to position [509, 0]
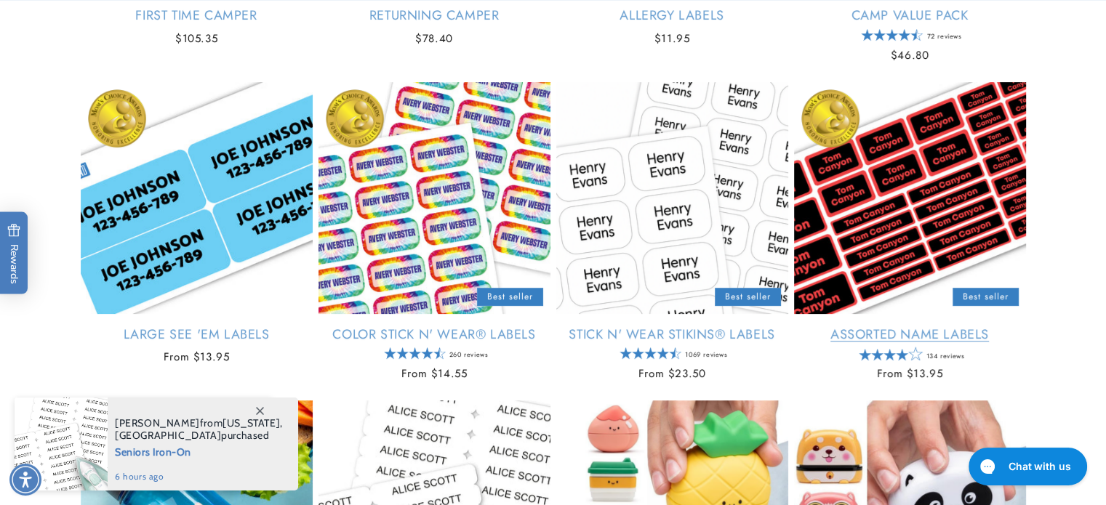
click at [894, 333] on link "Assorted Name Labels" at bounding box center [910, 335] width 232 height 17
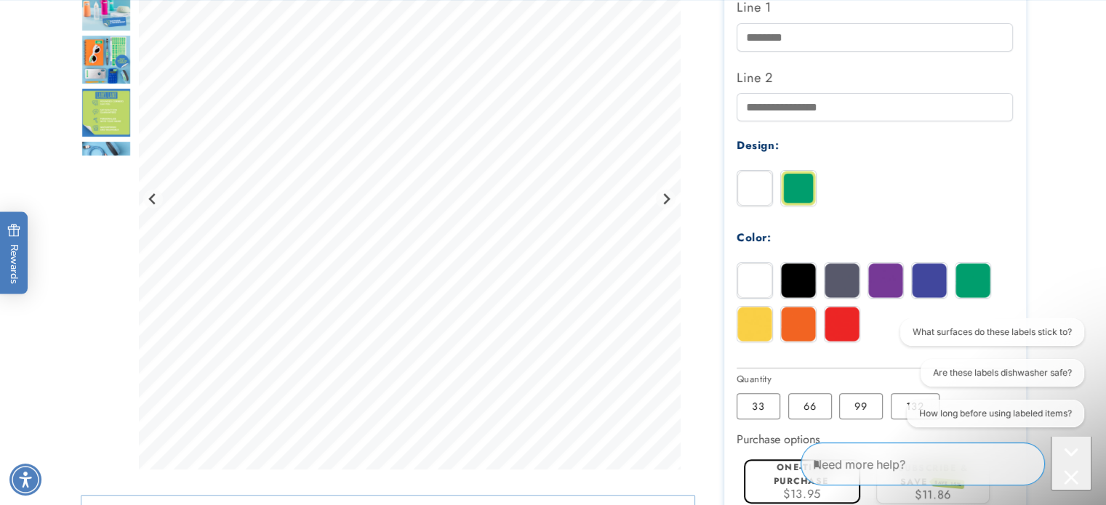
click at [748, 280] on img at bounding box center [754, 280] width 35 height 35
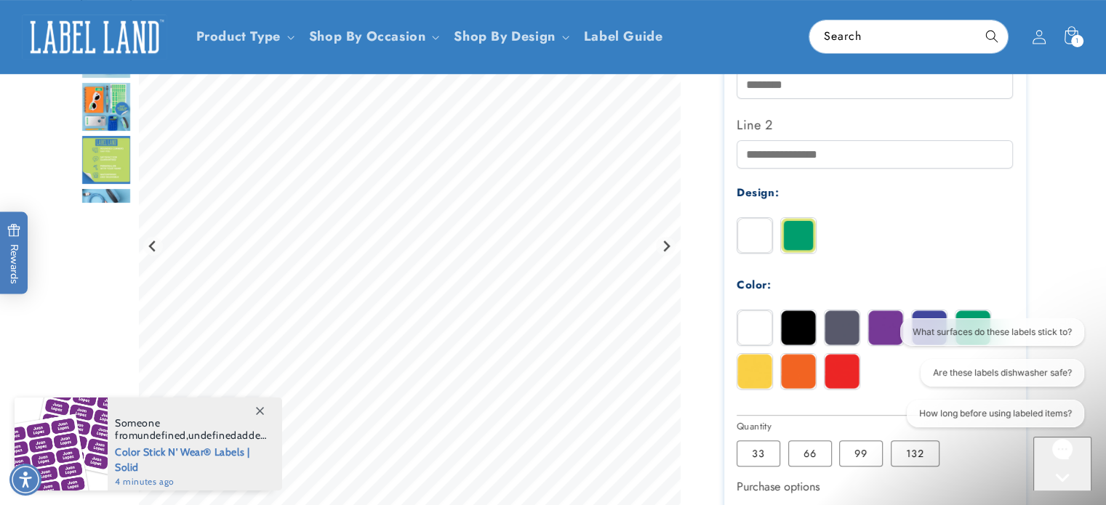
scroll to position [436, 0]
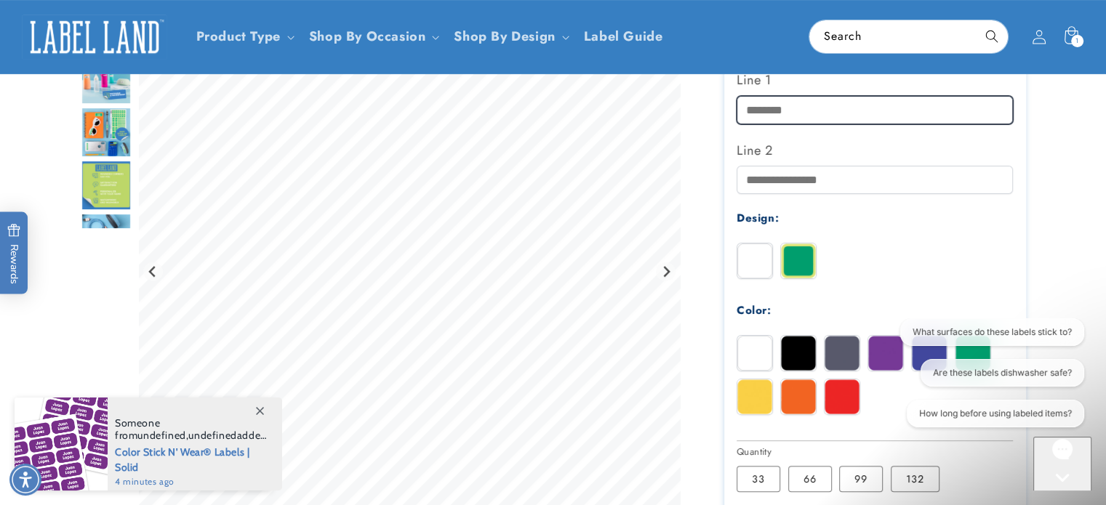
click at [832, 120] on input "Line 1" at bounding box center [875, 110] width 276 height 28
type input "**********"
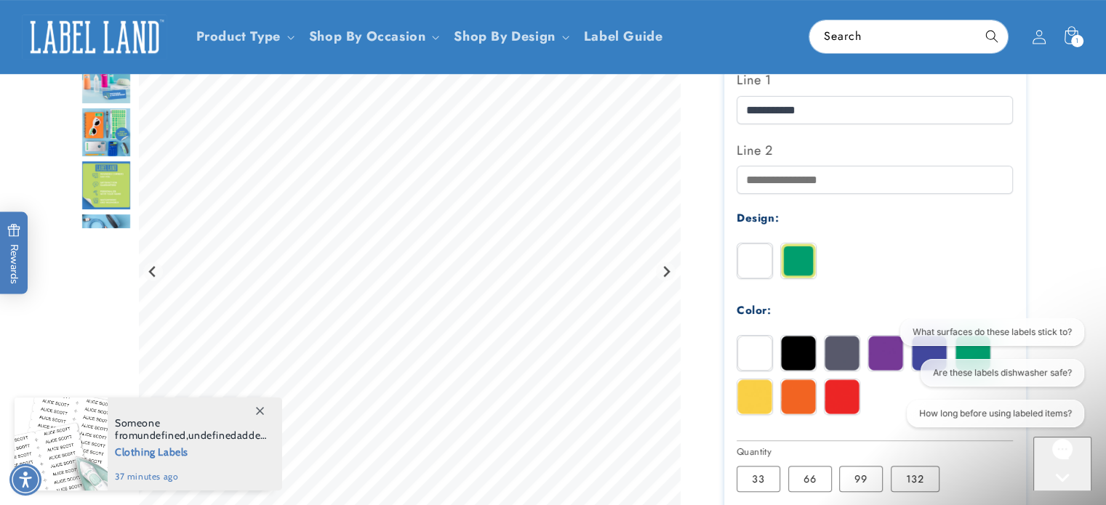
click at [920, 353] on div "What surfaces do these labels stick to? Are these labels dishwasher safe? How l…" at bounding box center [990, 376] width 187 height 115
click at [928, 335] on button "What surfaces do these labels stick to?" at bounding box center [992, 333] width 184 height 28
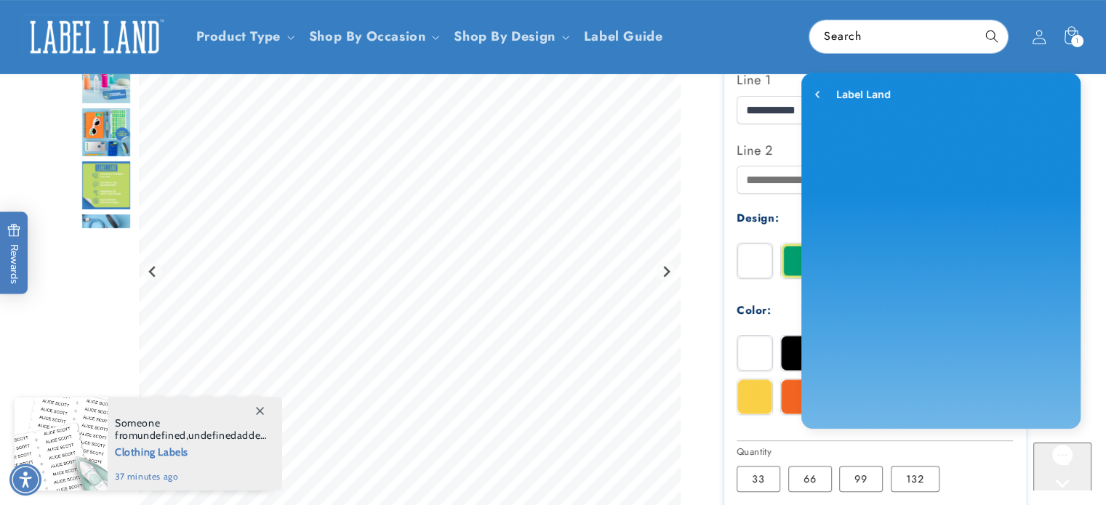
scroll to position [0, 0]
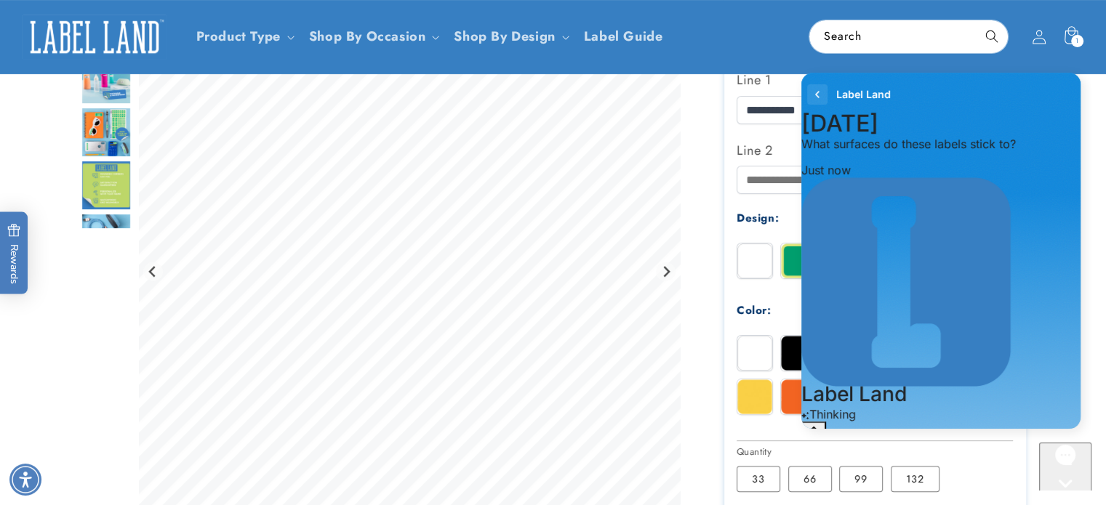
click at [813, 92] on icon "go to home page" at bounding box center [817, 94] width 15 height 17
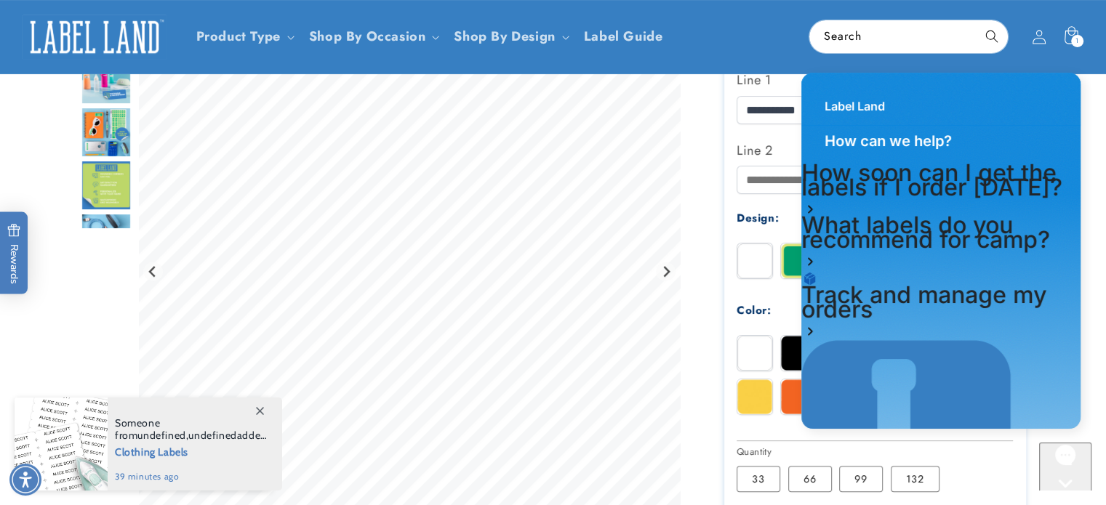
click at [591, 415] on div at bounding box center [553, 259] width 945 height 1084
click at [1070, 502] on icon "Gorgias live chat" at bounding box center [1065, 509] width 15 height 15
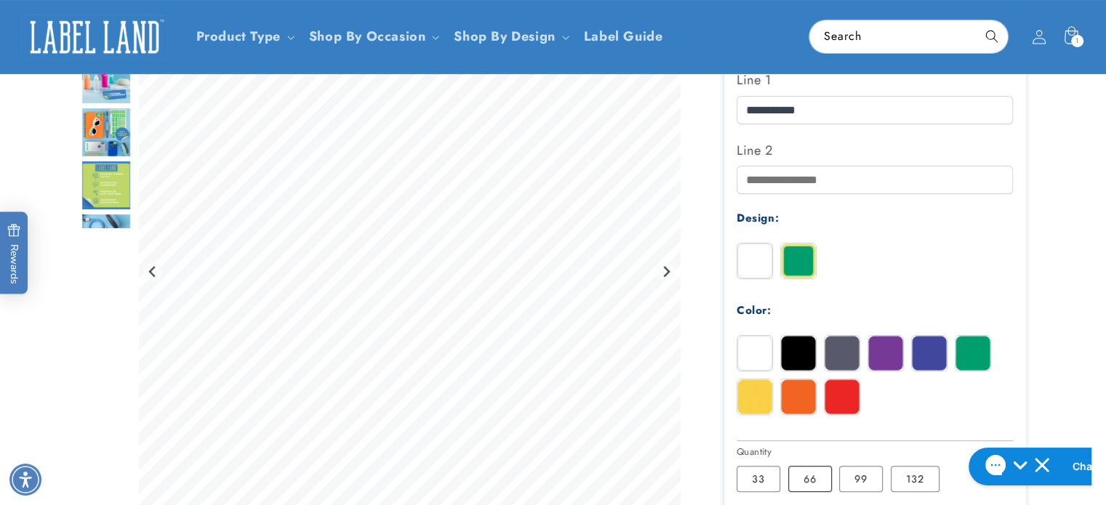
click at [805, 483] on label "66 Variant sold out or unavailable" at bounding box center [810, 479] width 44 height 26
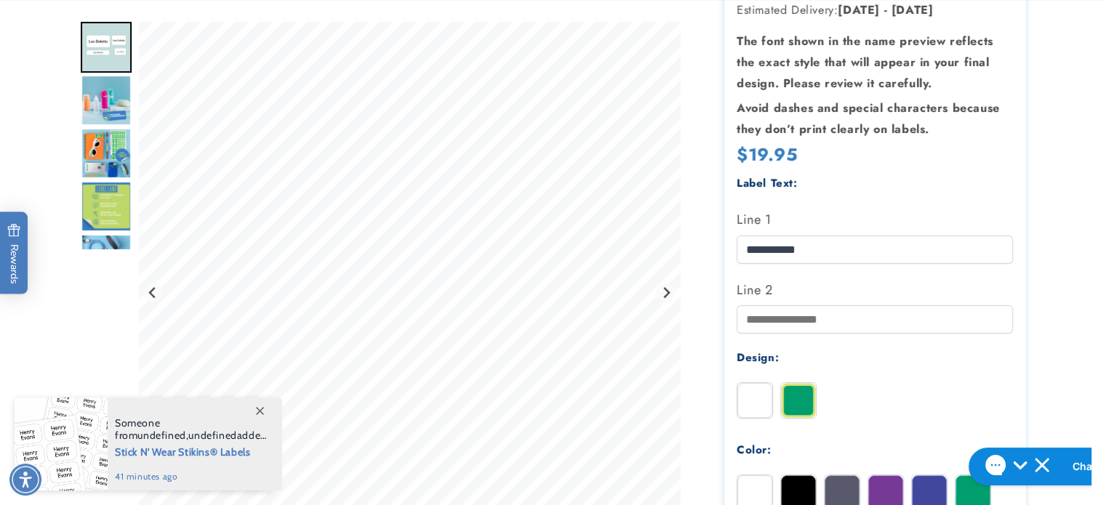
scroll to position [364, 0]
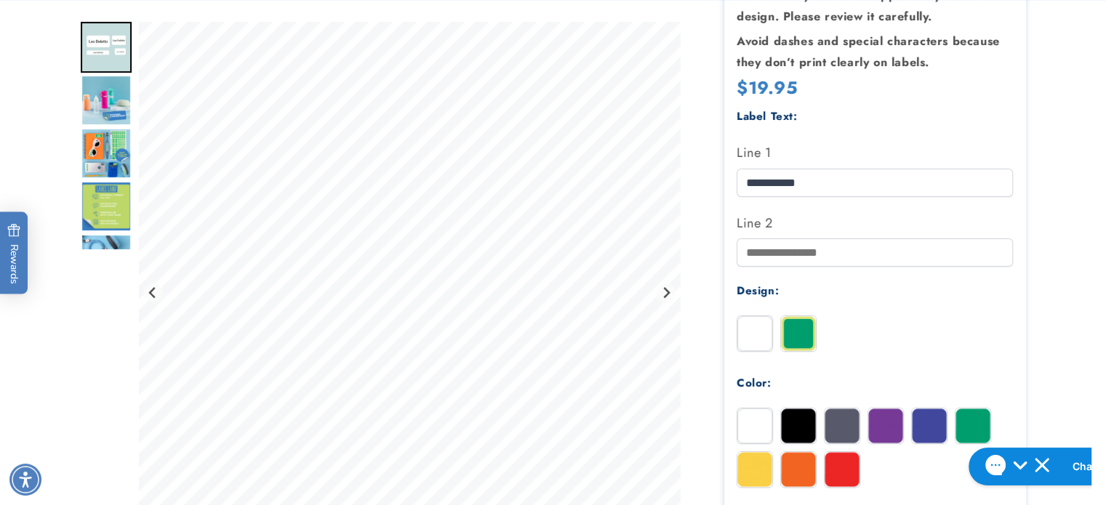
click at [972, 427] on img at bounding box center [973, 426] width 35 height 35
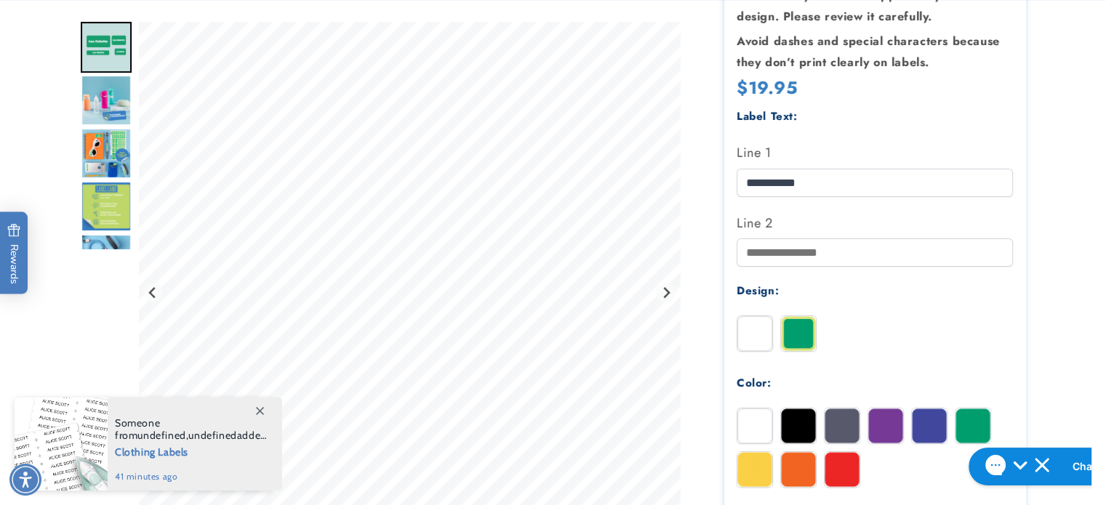
click at [924, 422] on img at bounding box center [929, 426] width 35 height 35
click at [792, 476] on img at bounding box center [798, 469] width 35 height 35
click at [840, 472] on img at bounding box center [842, 469] width 35 height 35
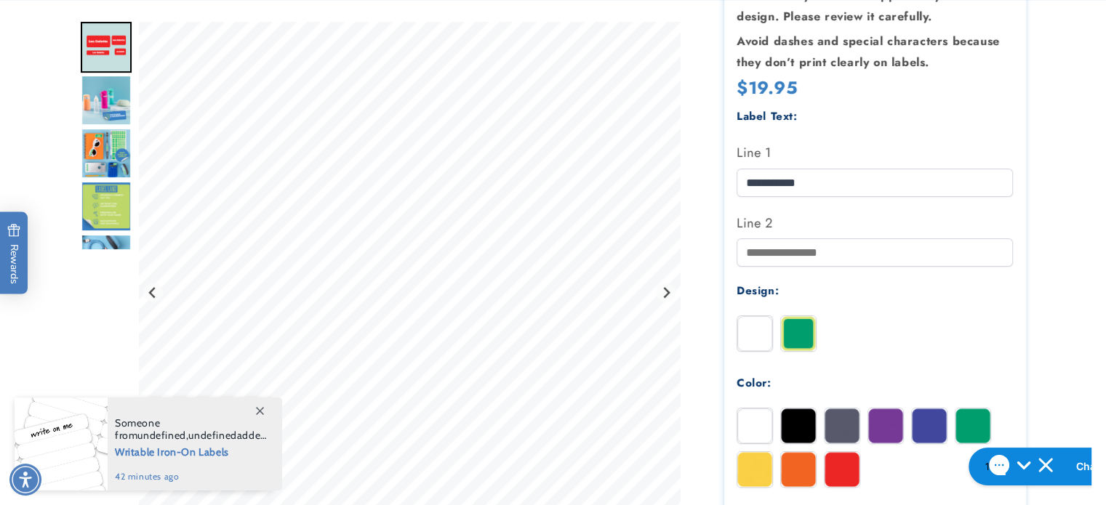
click at [797, 337] on img at bounding box center [798, 333] width 35 height 35
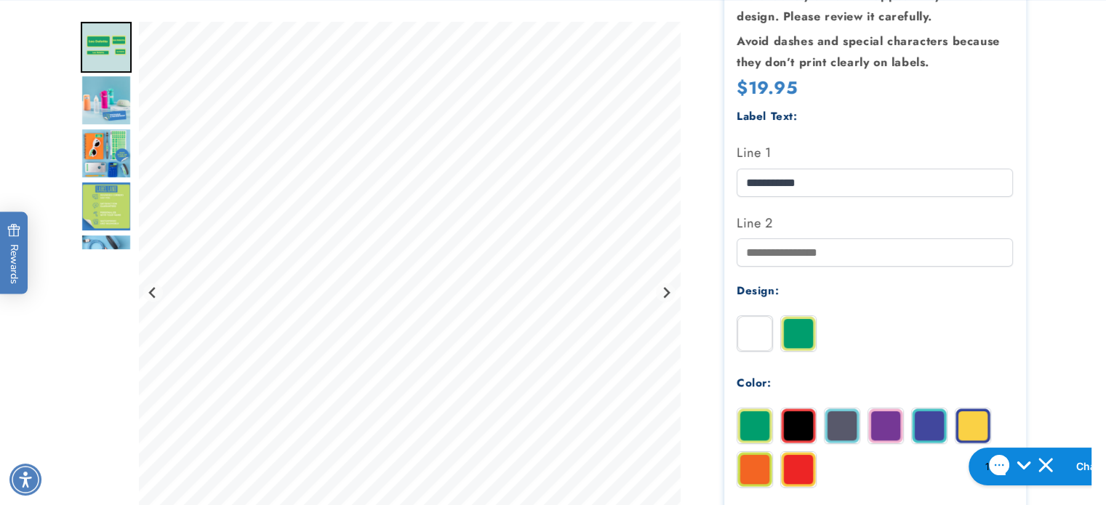
click at [845, 430] on img at bounding box center [842, 426] width 35 height 35
click at [803, 430] on img at bounding box center [798, 426] width 35 height 35
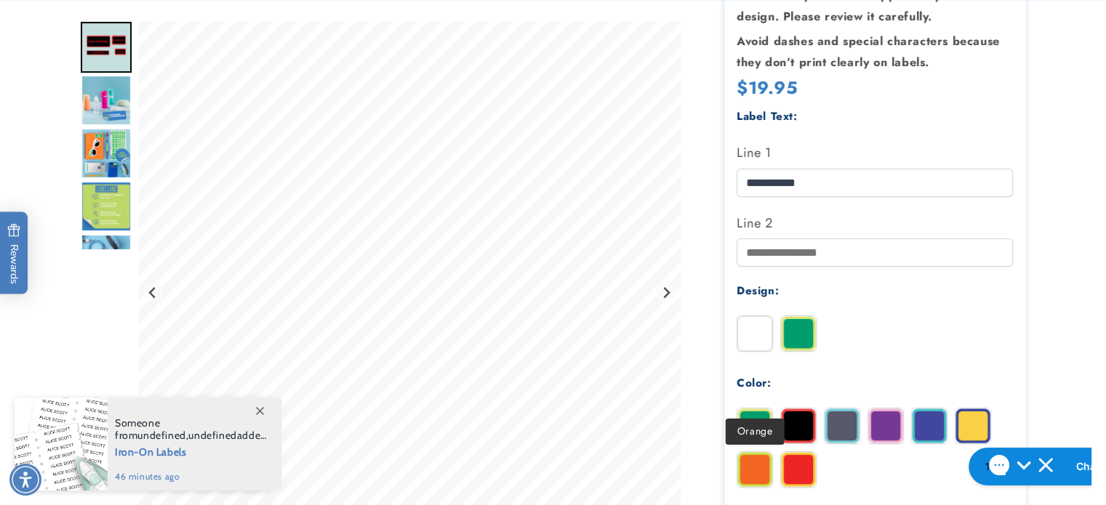
click at [751, 473] on img at bounding box center [754, 469] width 35 height 35
click at [793, 471] on img at bounding box center [798, 469] width 35 height 35
click at [975, 431] on img at bounding box center [973, 426] width 35 height 35
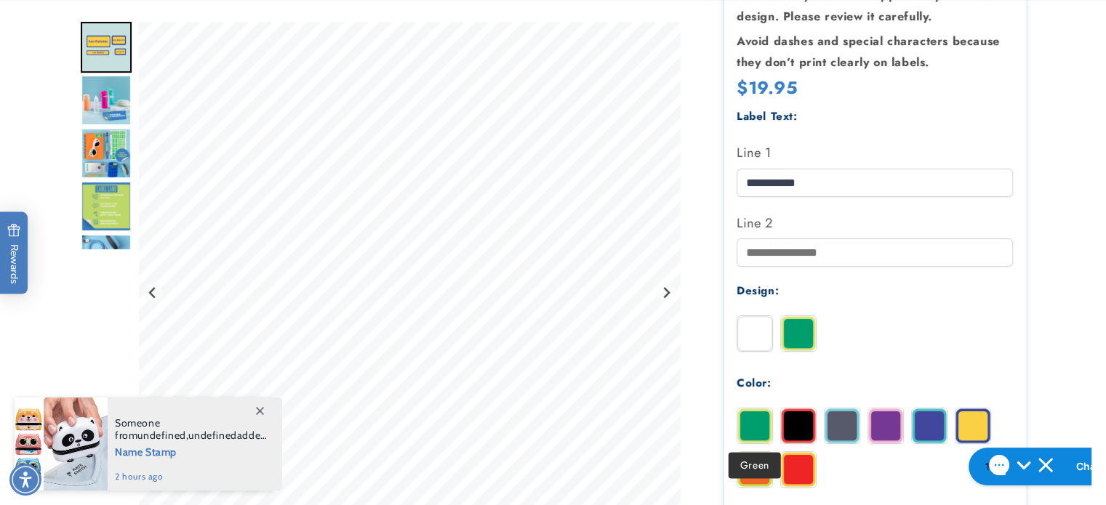
click at [749, 425] on img at bounding box center [754, 426] width 35 height 35
click at [804, 425] on img at bounding box center [798, 426] width 35 height 35
click at [839, 425] on img at bounding box center [842, 426] width 35 height 35
click at [881, 425] on img at bounding box center [885, 426] width 35 height 35
click at [924, 430] on img at bounding box center [929, 426] width 35 height 35
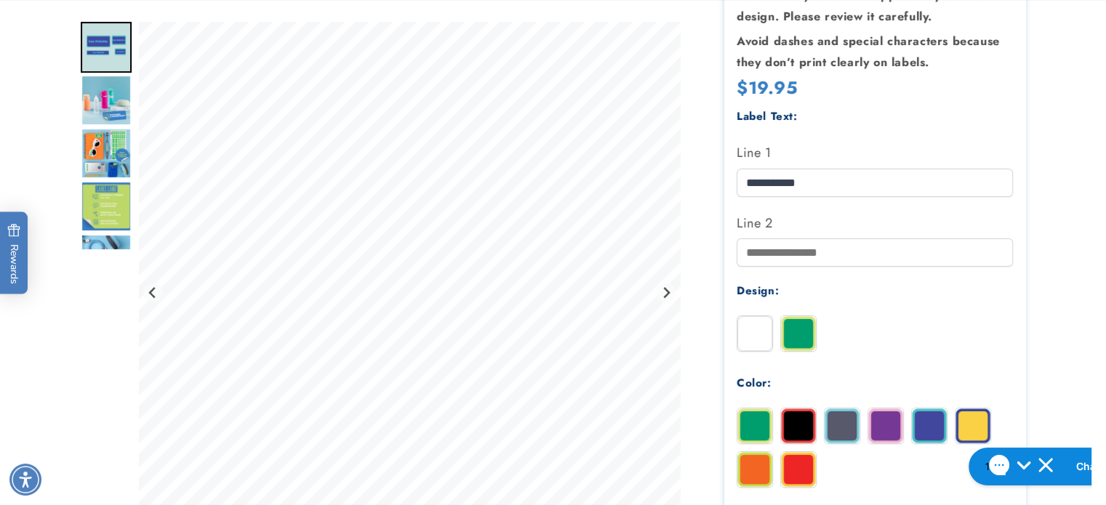
click at [967, 430] on img at bounding box center [973, 426] width 35 height 35
click at [803, 464] on img at bounding box center [798, 469] width 35 height 35
click at [751, 468] on img at bounding box center [754, 469] width 35 height 35
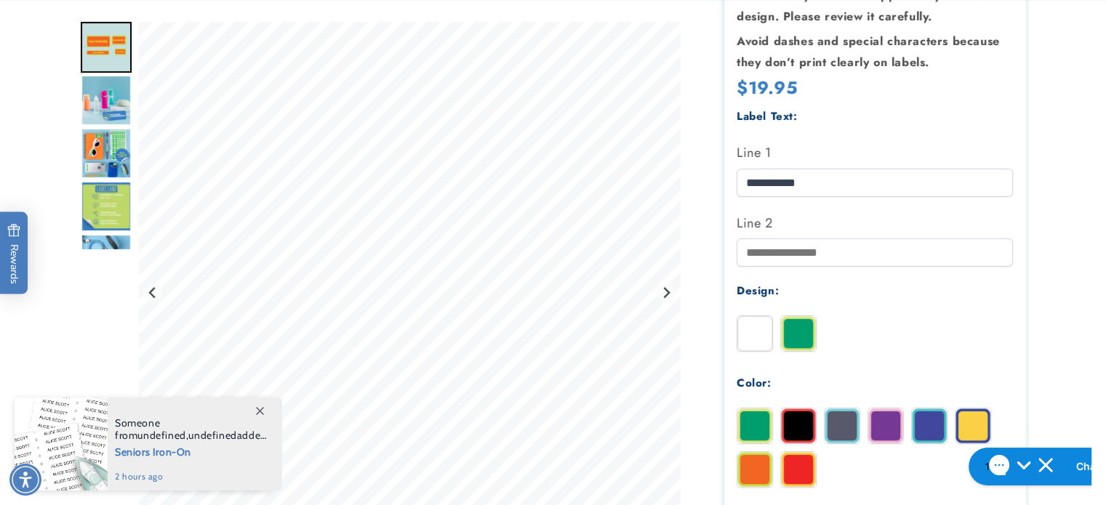
click at [975, 423] on img at bounding box center [973, 426] width 35 height 35
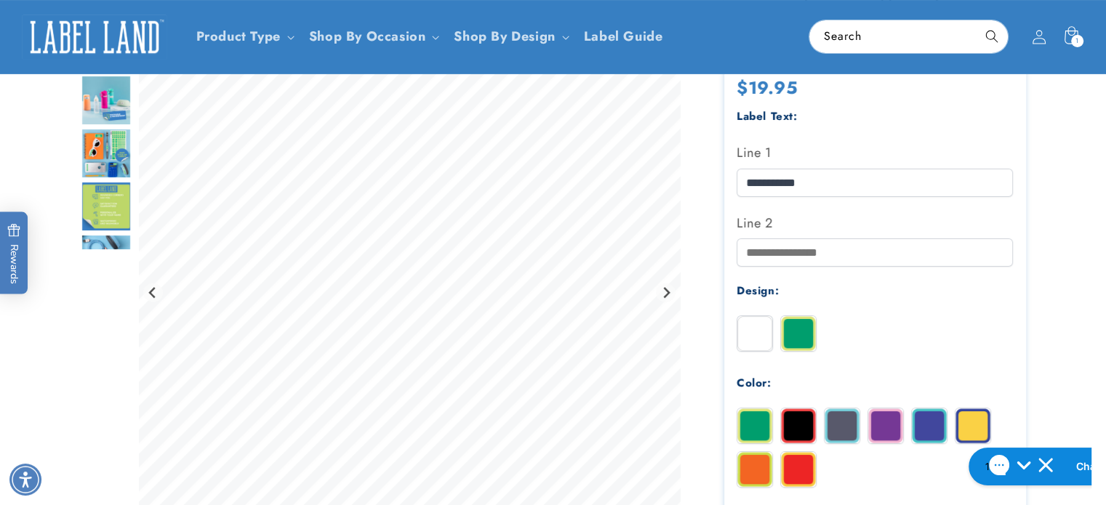
scroll to position [73, 0]
